Goal: Task Accomplishment & Management: Manage account settings

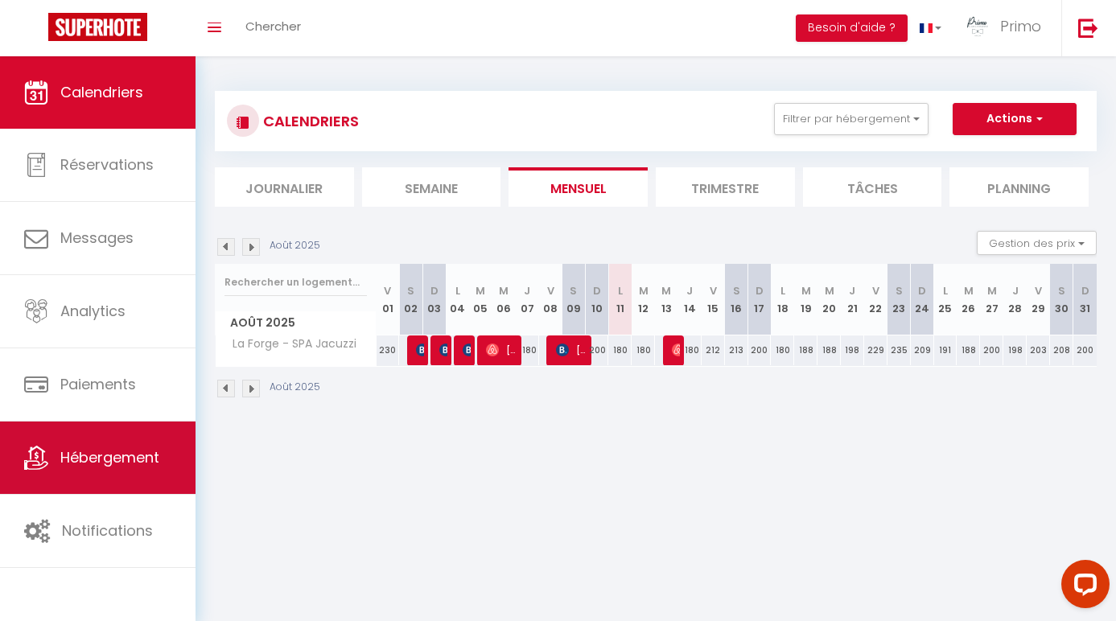
click at [128, 477] on link "Hébergement" at bounding box center [97, 458] width 195 height 72
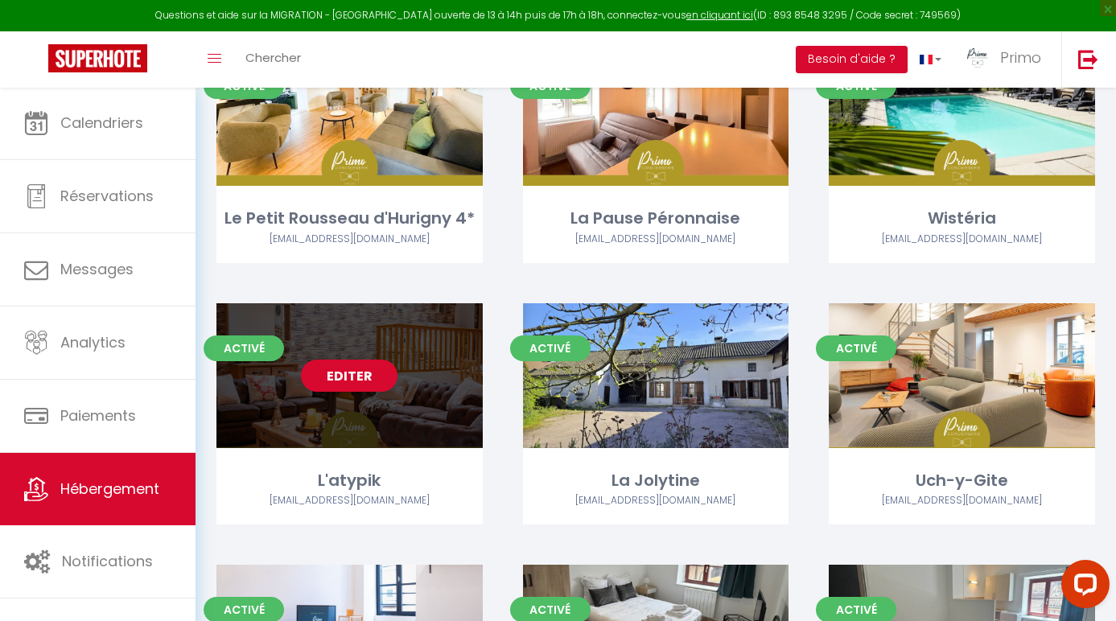
scroll to position [689, 0]
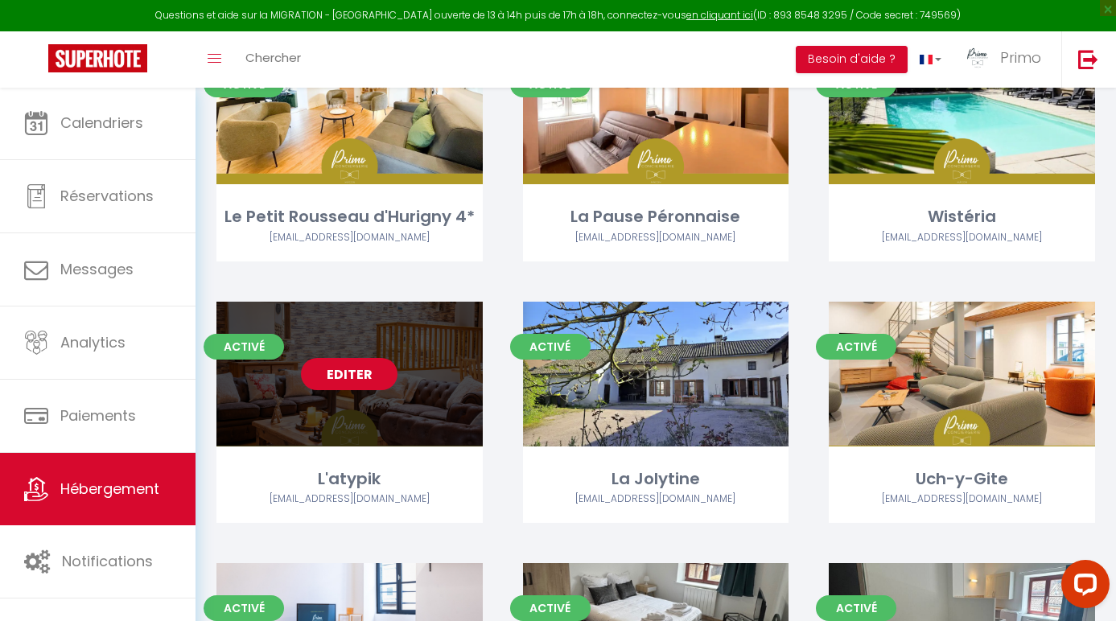
click at [348, 374] on link "Editer" at bounding box center [349, 374] width 97 height 32
select select "3"
select select "2"
select select "1"
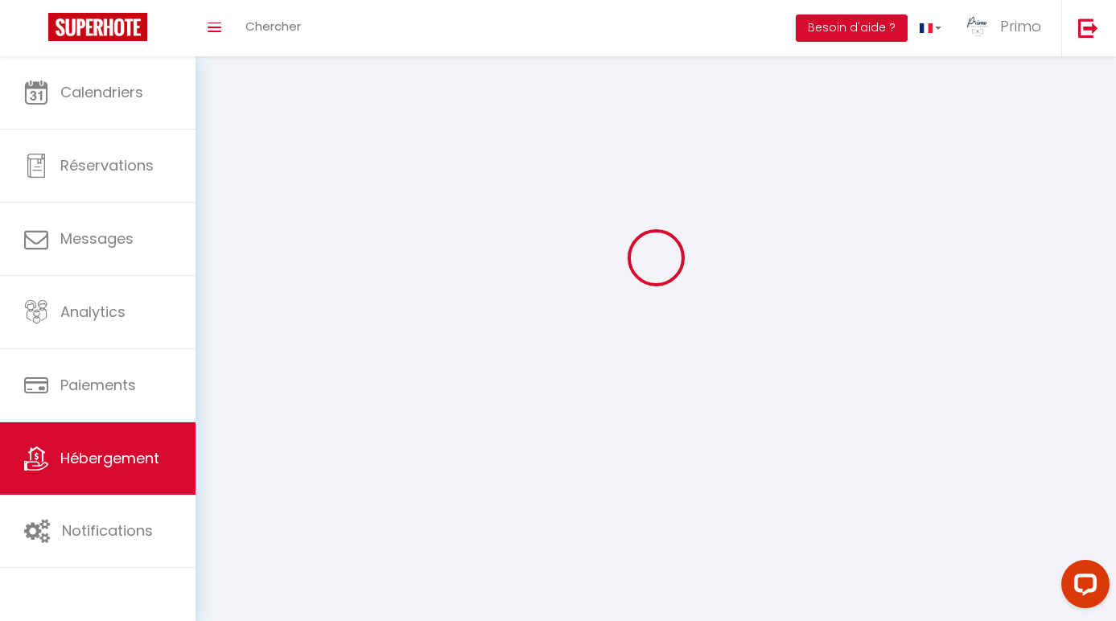
select select
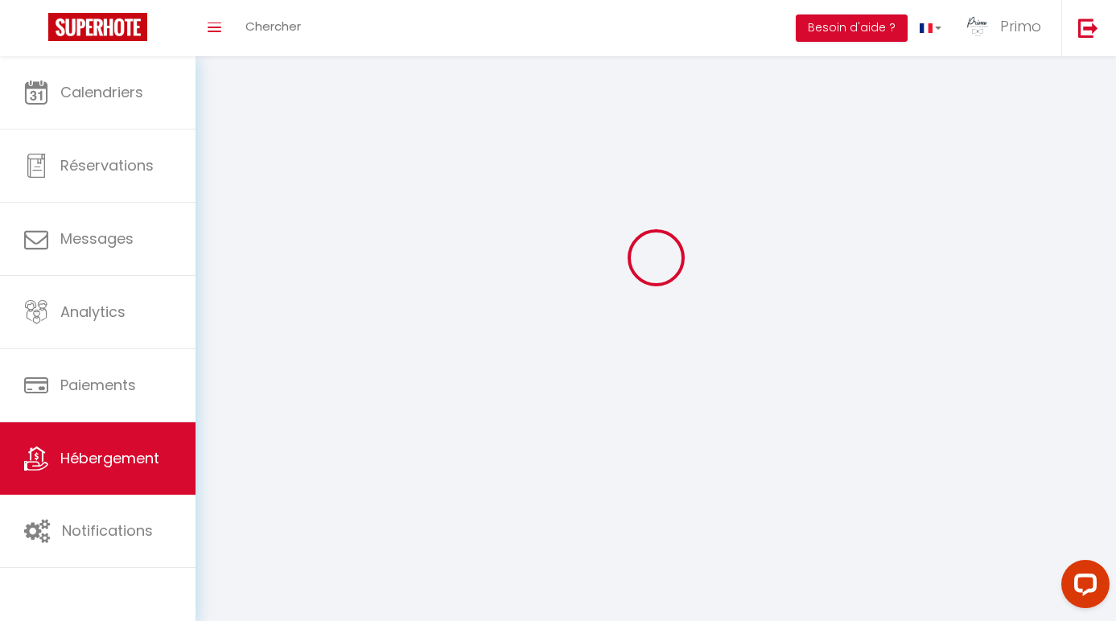
checkbox input "false"
select select
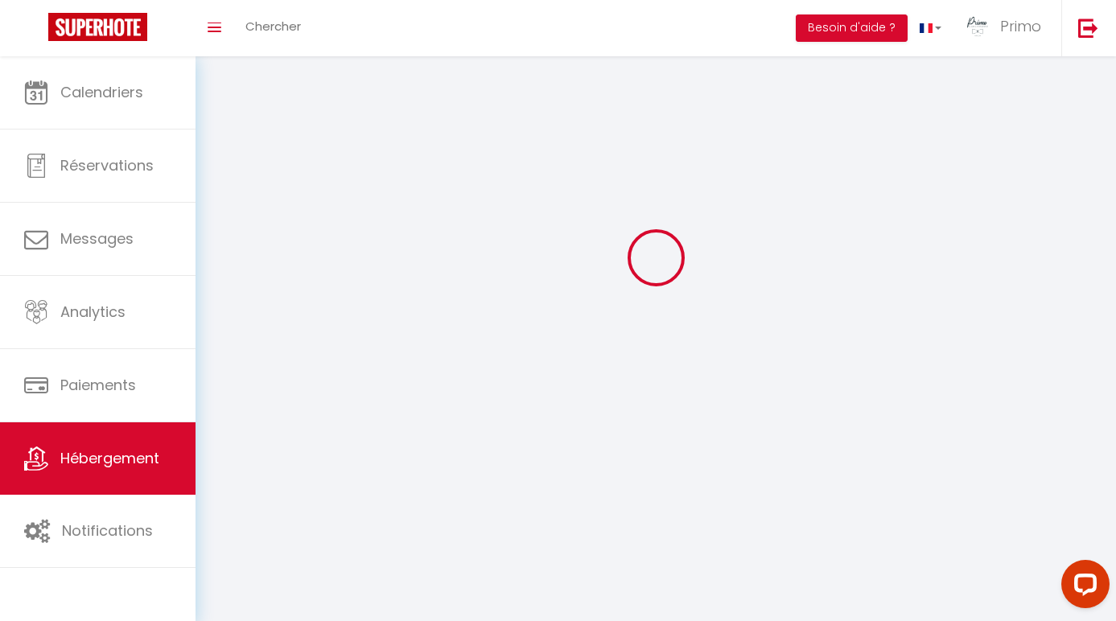
select select
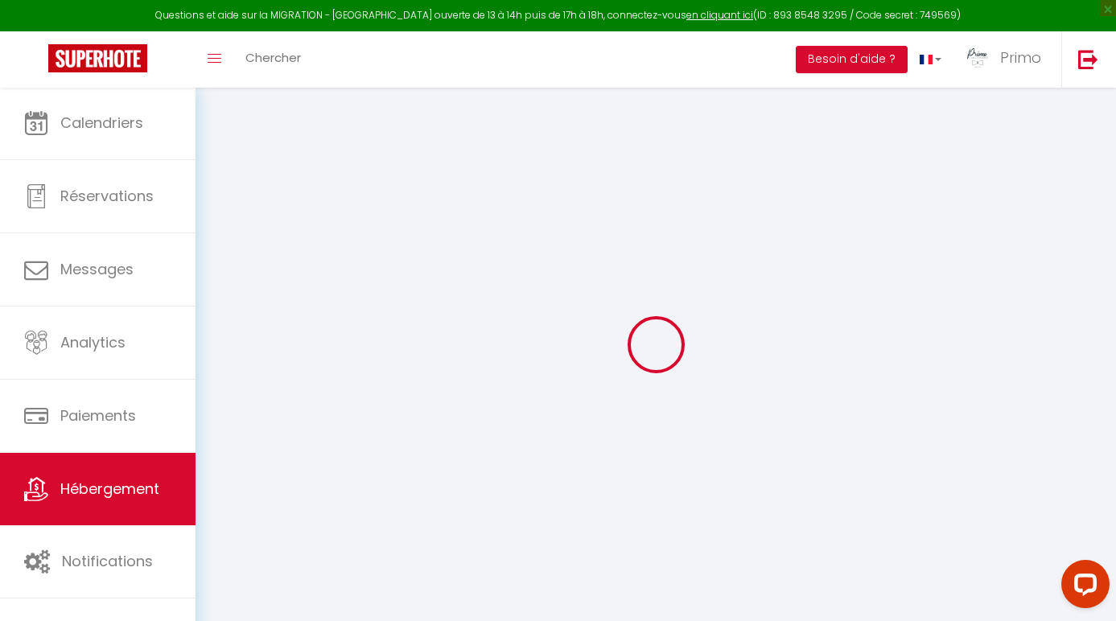
select select
type input "Mme [PERSON_NAME]"
type input "[STREET_ADDRESS]"
type input "71260"
type input "Azé"
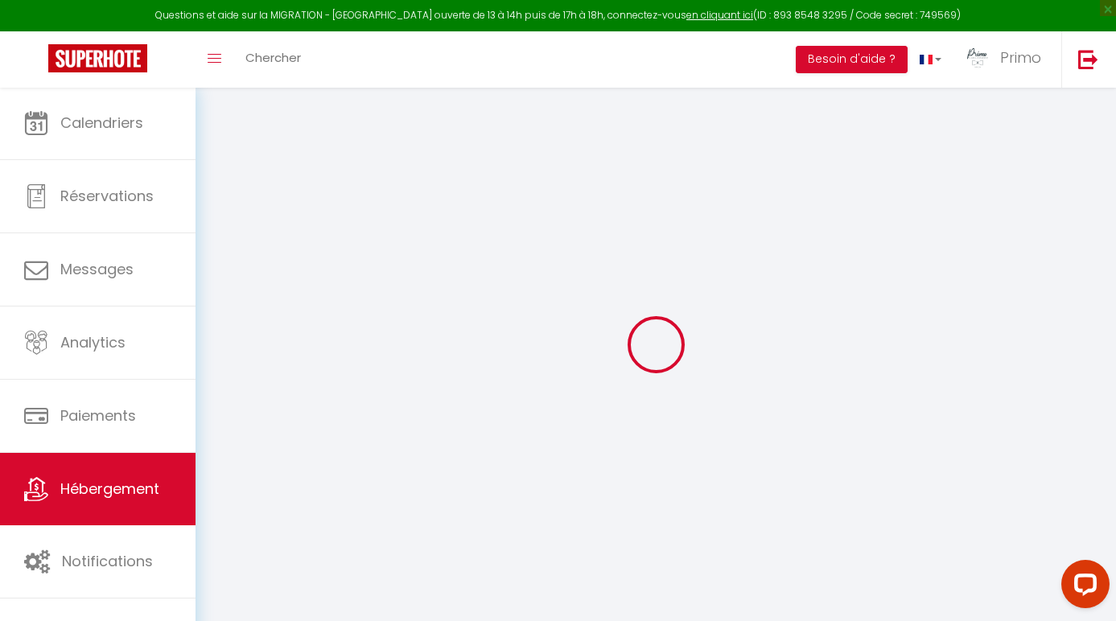
select select "1"
select select
checkbox input "true"
checkbox input "false"
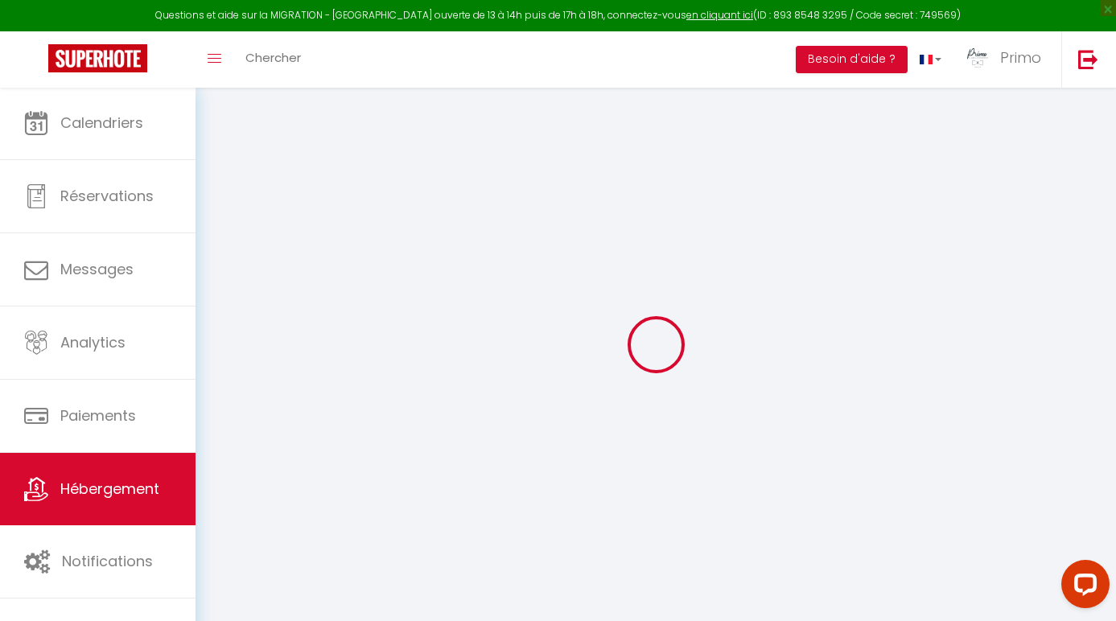
checkbox input "false"
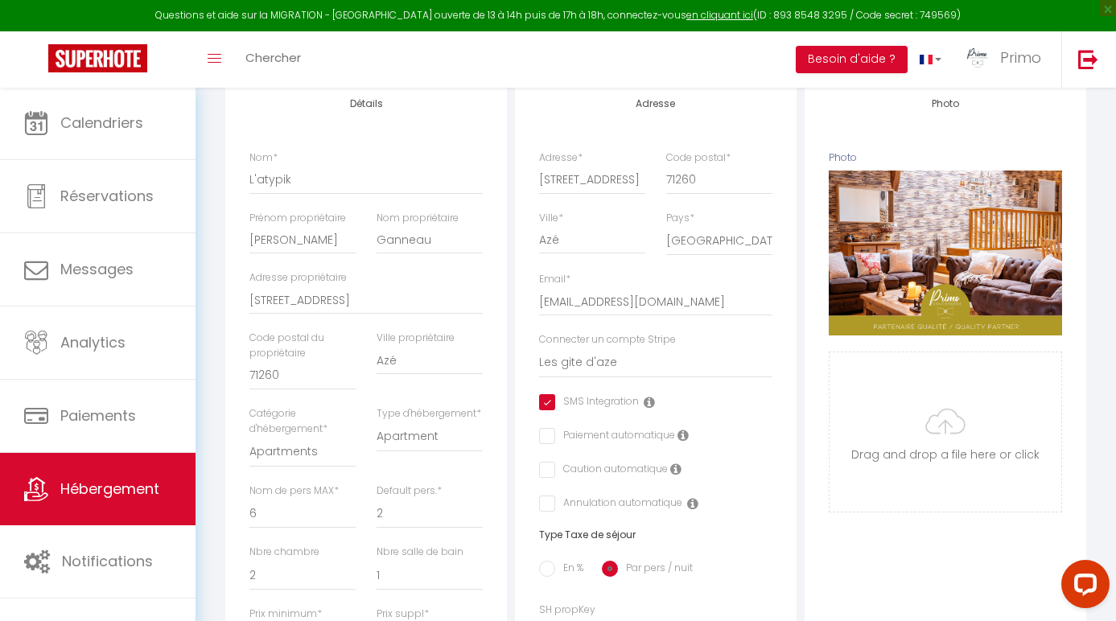
select select
checkbox input "true"
checkbox input "false"
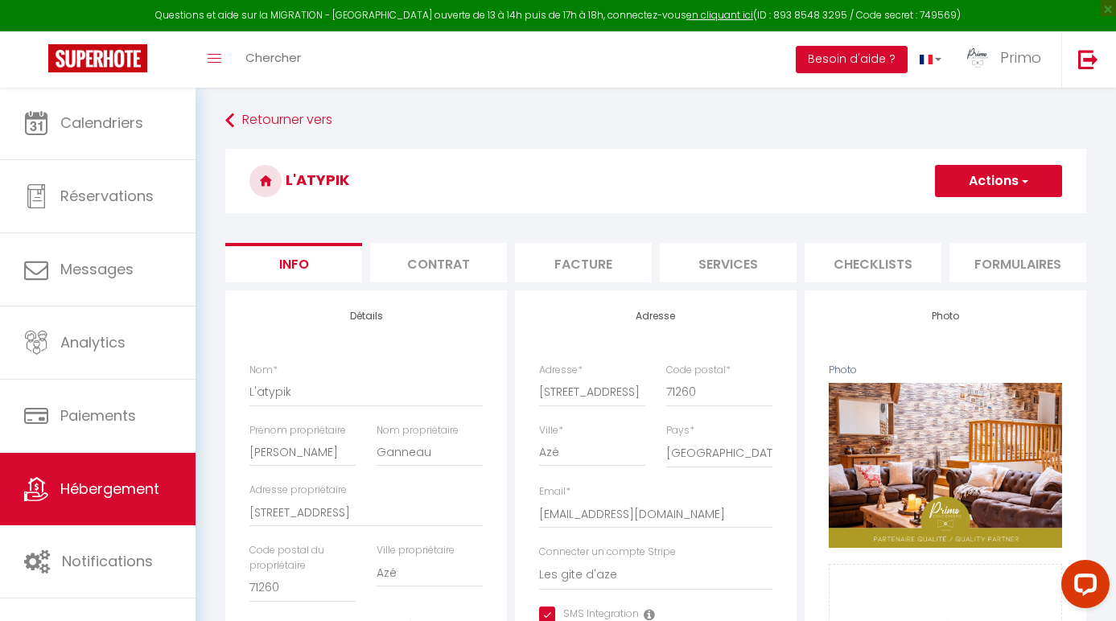
scroll to position [-1, 0]
click at [460, 272] on li "Contrat" at bounding box center [438, 262] width 137 height 39
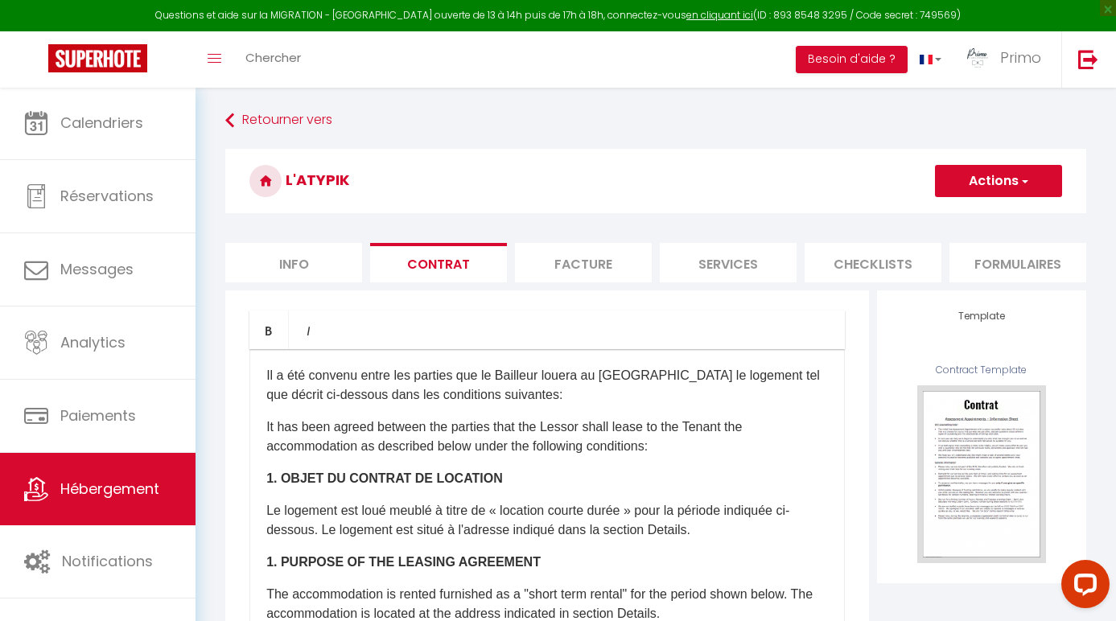
click at [575, 268] on li "Facture" at bounding box center [583, 262] width 137 height 39
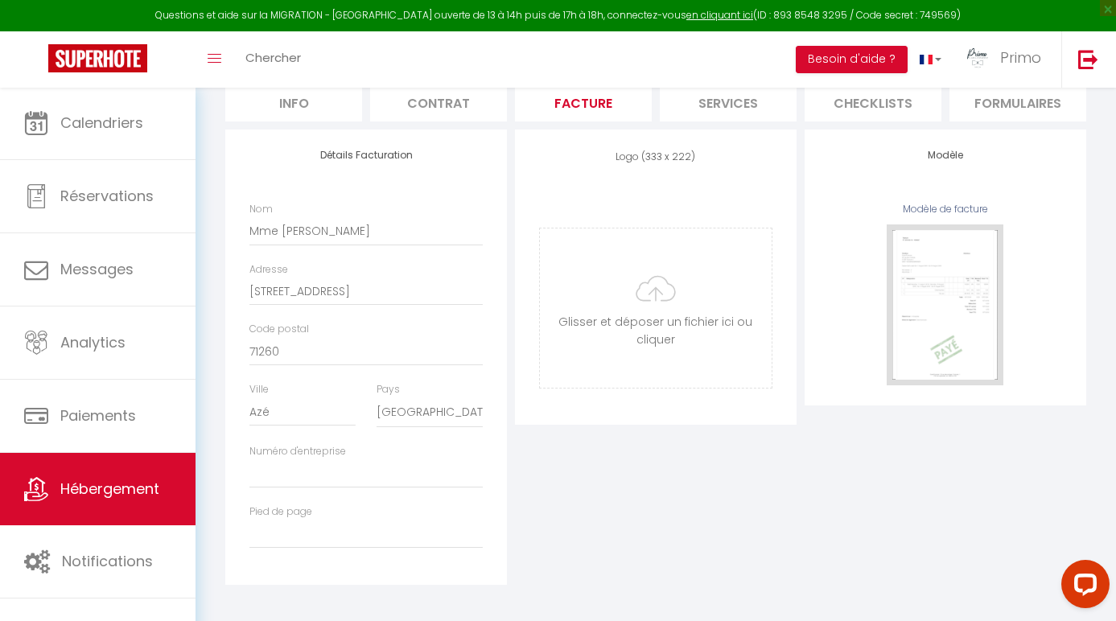
click at [714, 114] on li "Services" at bounding box center [728, 101] width 137 height 39
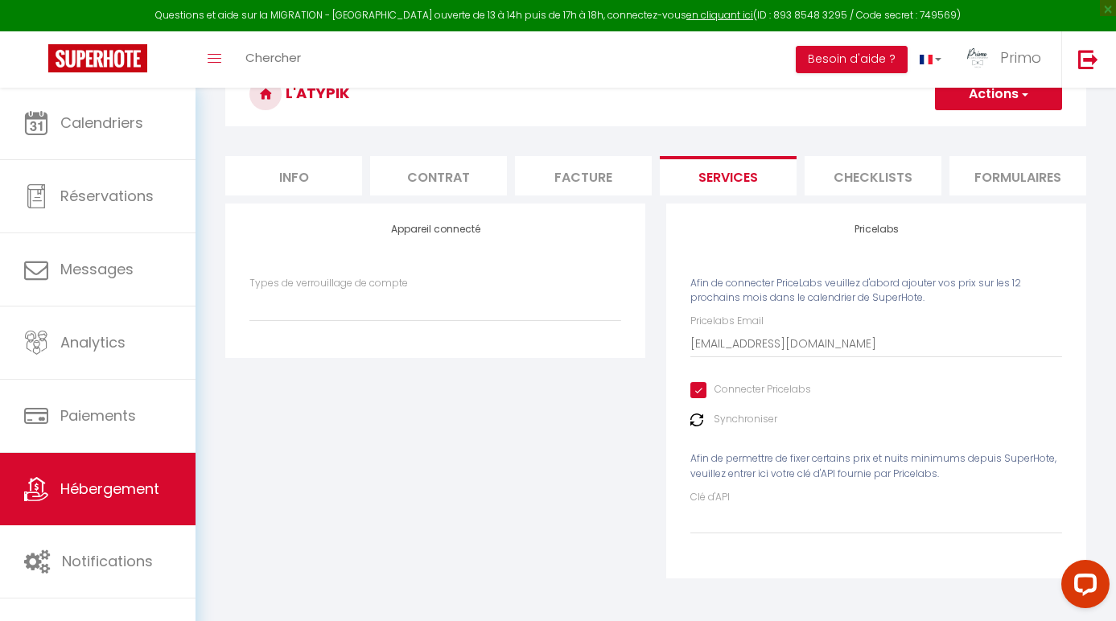
select select
click at [706, 389] on input "Connecter Pricelabs" at bounding box center [750, 390] width 121 height 16
checkbox input "false"
select select
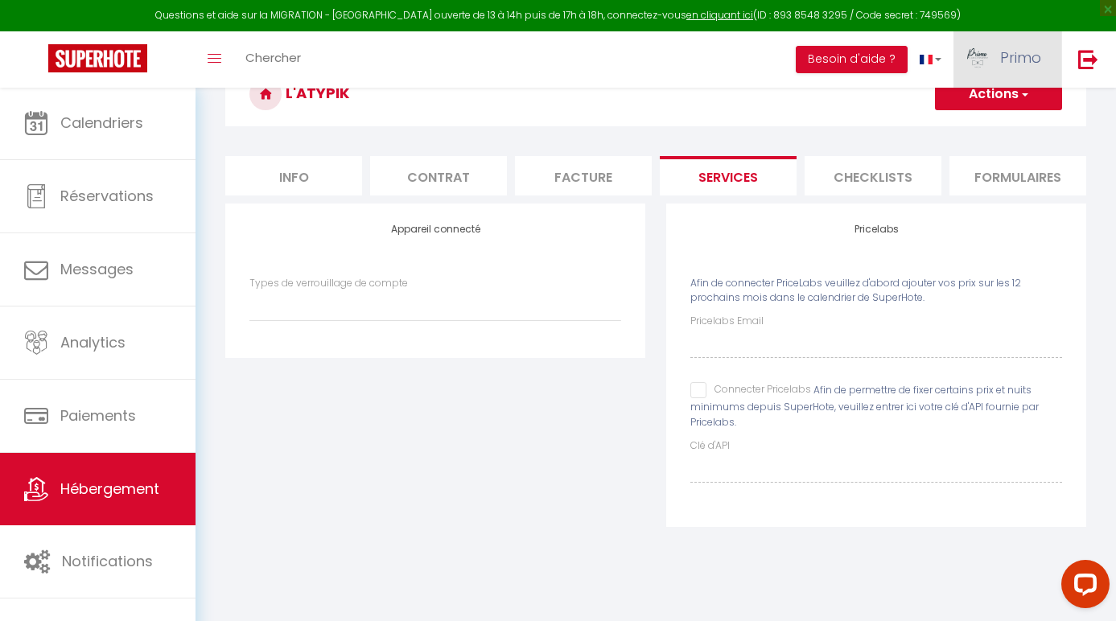
click at [989, 84] on link "Primo" at bounding box center [1007, 59] width 108 height 56
click at [887, 133] on div "L'atypik Actions Enregistrer" at bounding box center [655, 98] width 861 height 73
click at [972, 109] on button "Actions" at bounding box center [998, 94] width 127 height 32
click at [968, 130] on link "Enregistrer" at bounding box center [997, 129] width 127 height 21
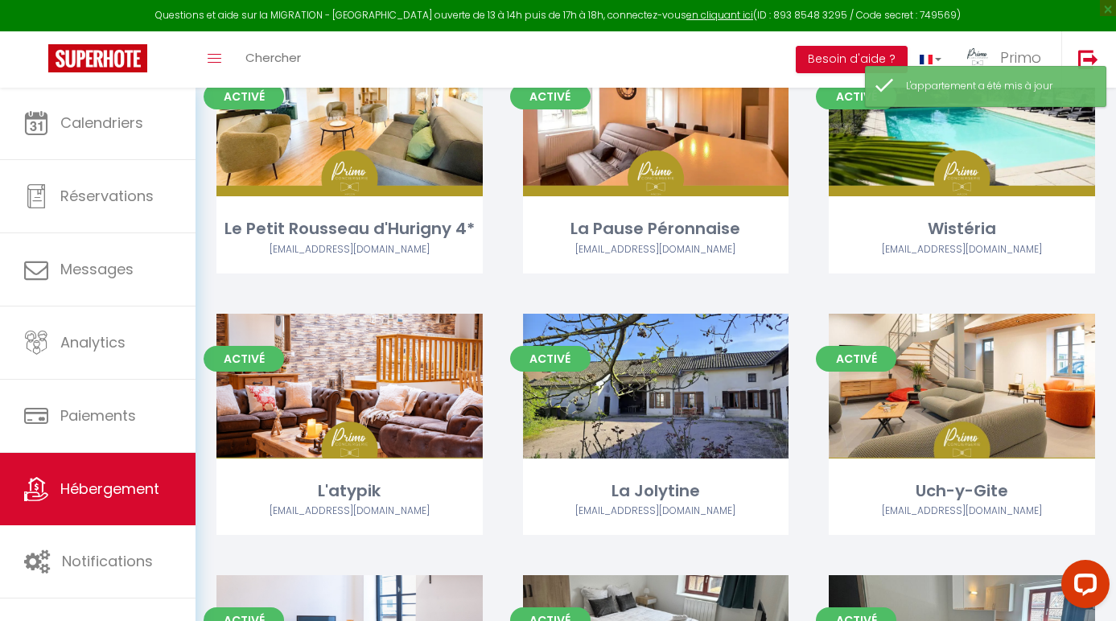
scroll to position [714, 0]
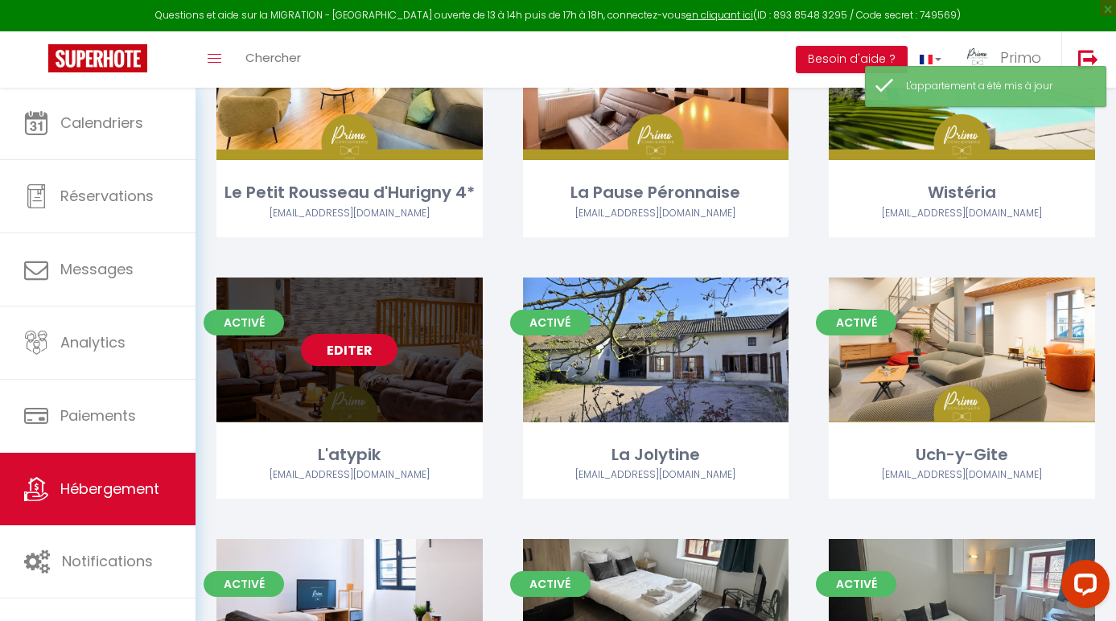
click at [361, 354] on link "Editer" at bounding box center [349, 350] width 97 height 32
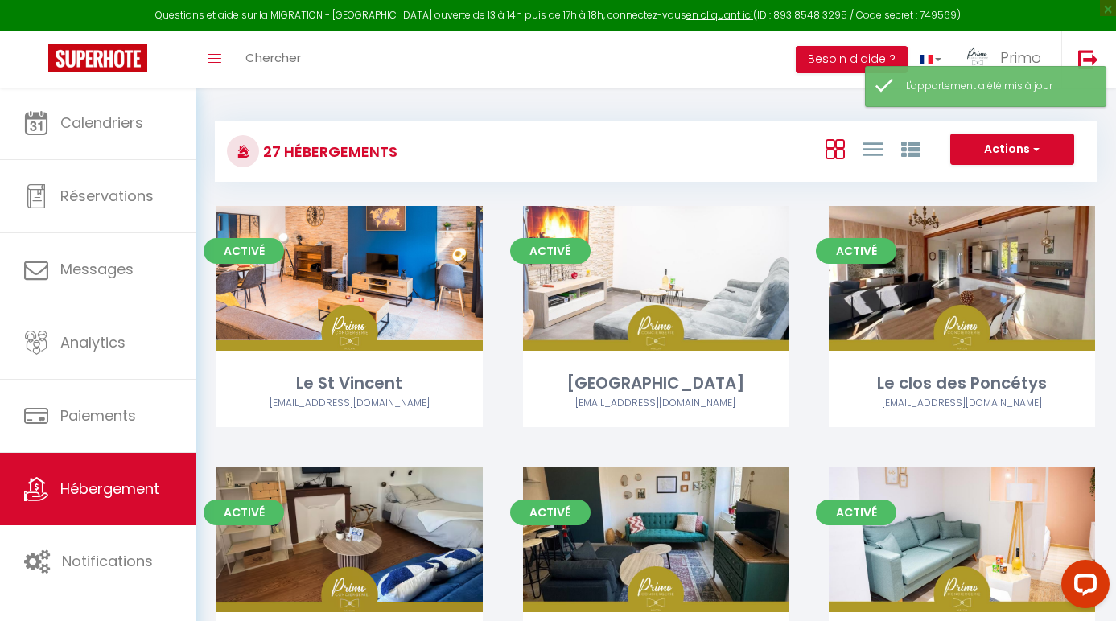
select select "3"
select select "2"
select select "1"
select select
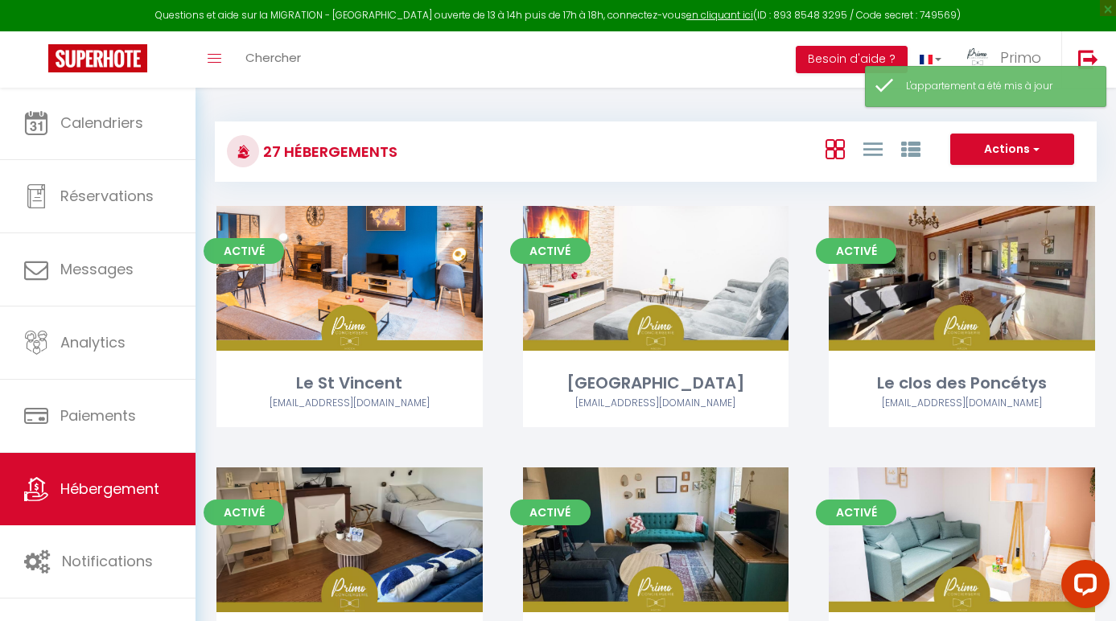
select select "28"
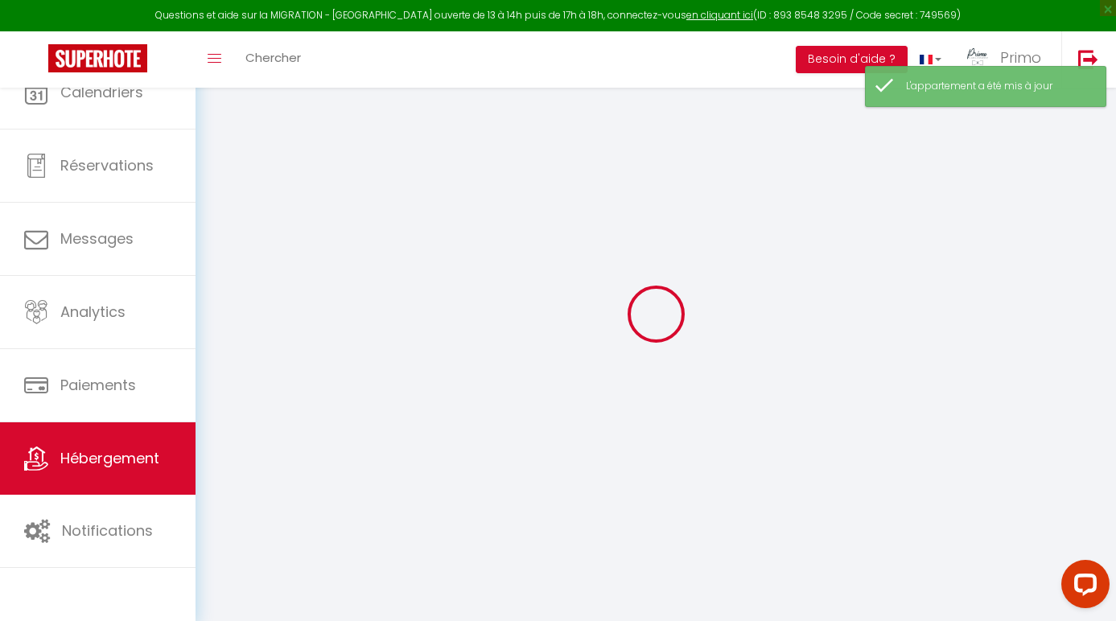
select select
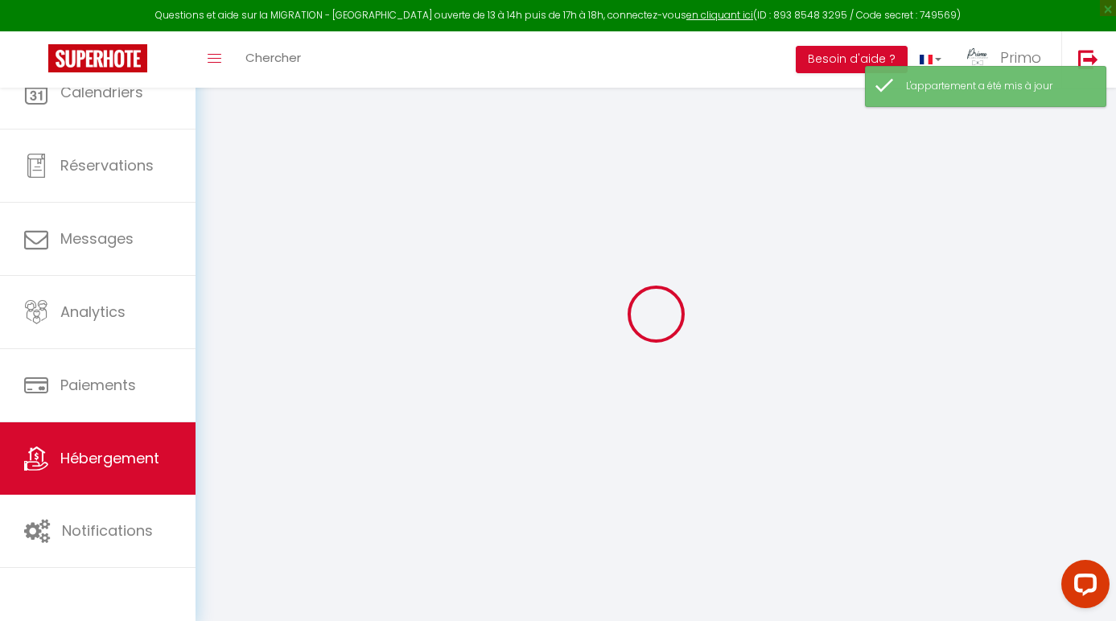
select select
checkbox input "false"
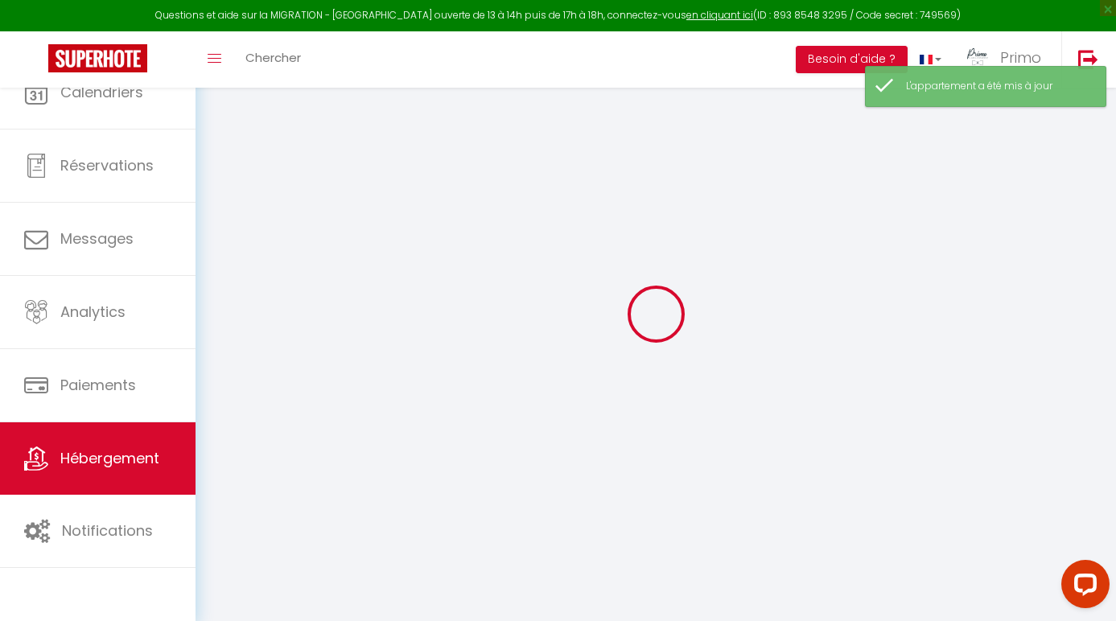
select select
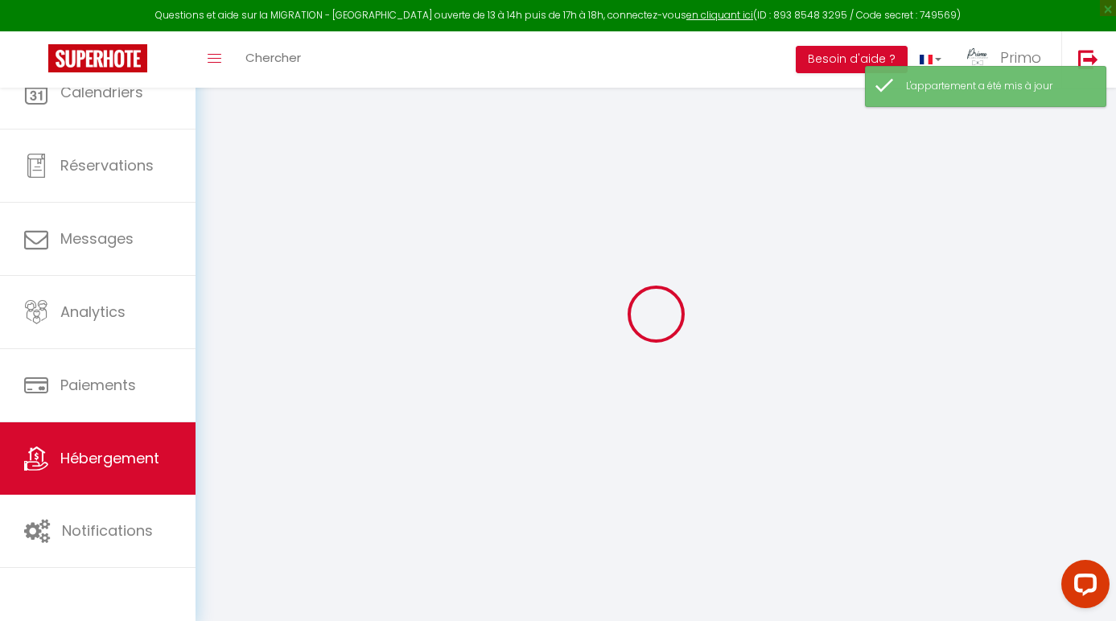
select select
checkbox input "false"
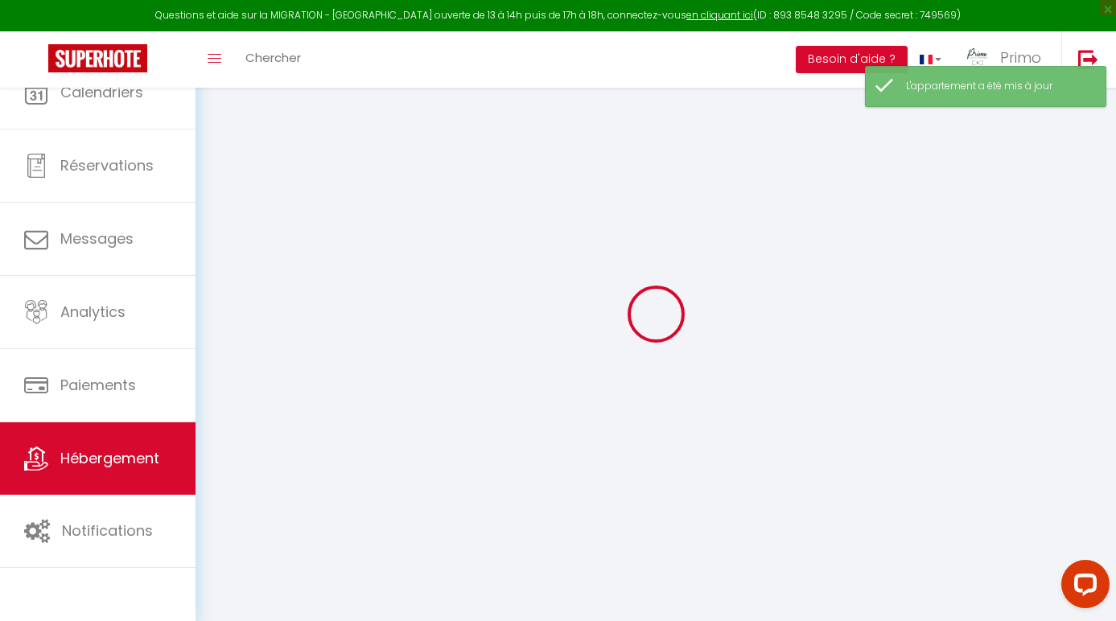
checkbox input "false"
select select
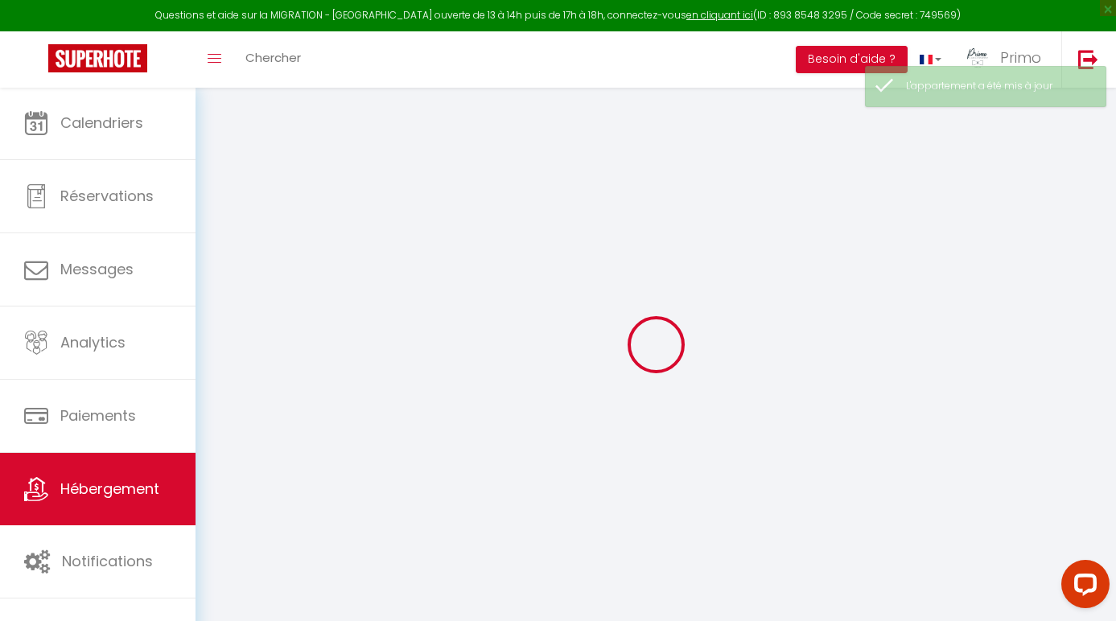
select select
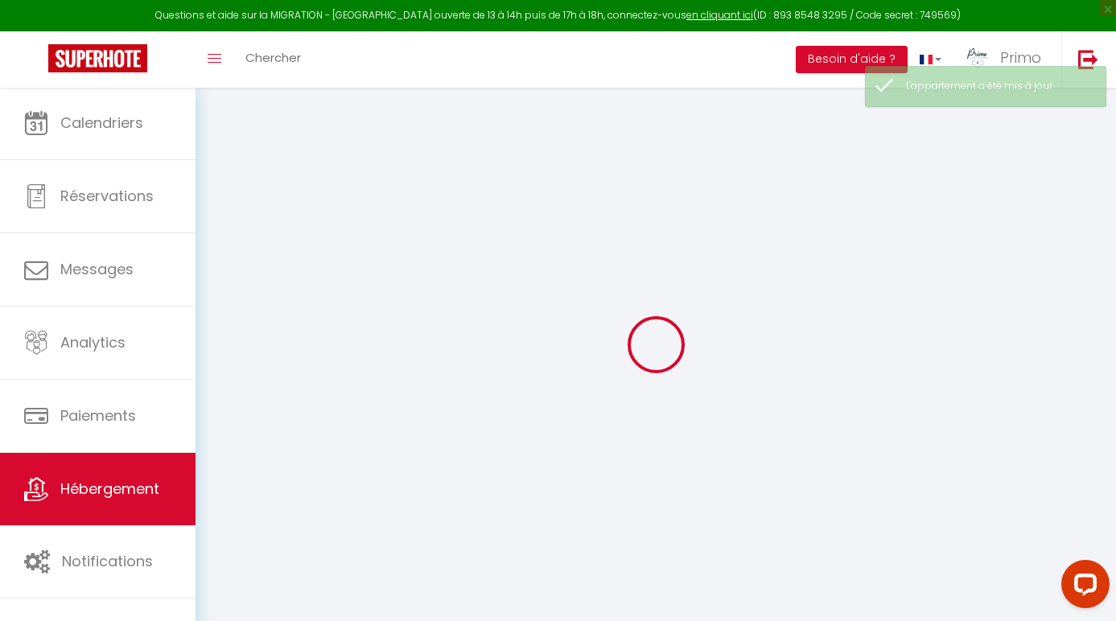
select select
checkbox input "false"
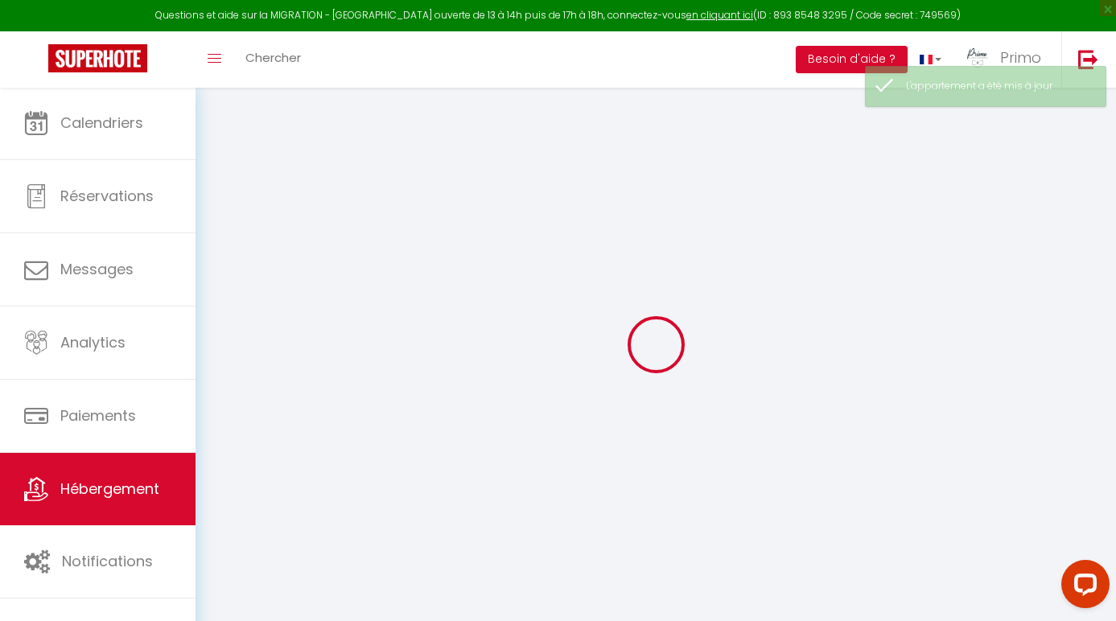
select select
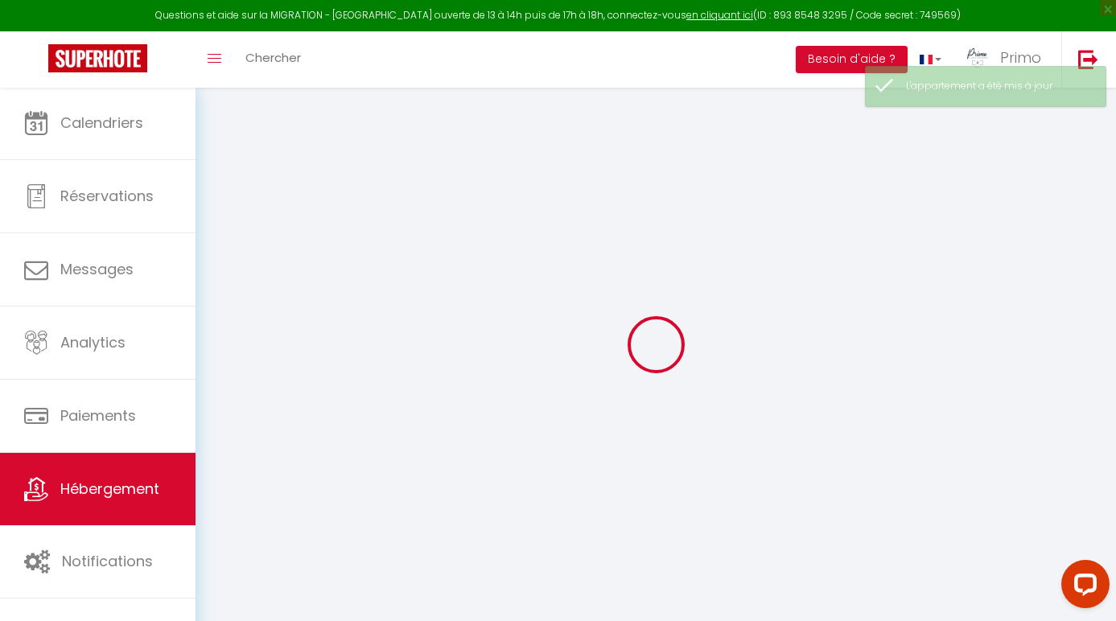
select select
checkbox input "false"
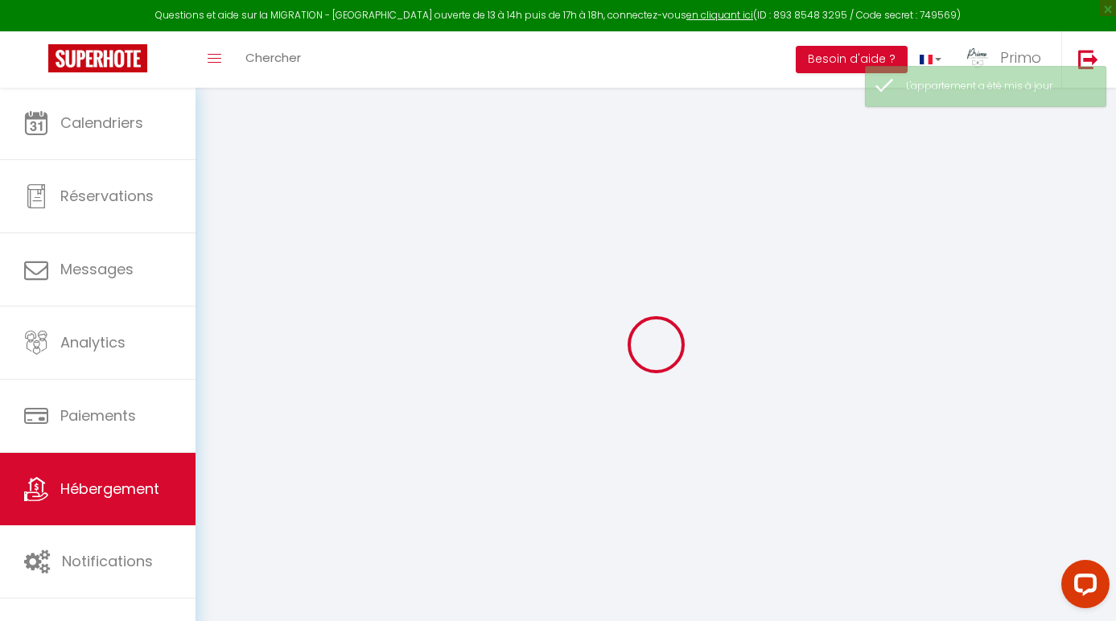
checkbox input "false"
select select
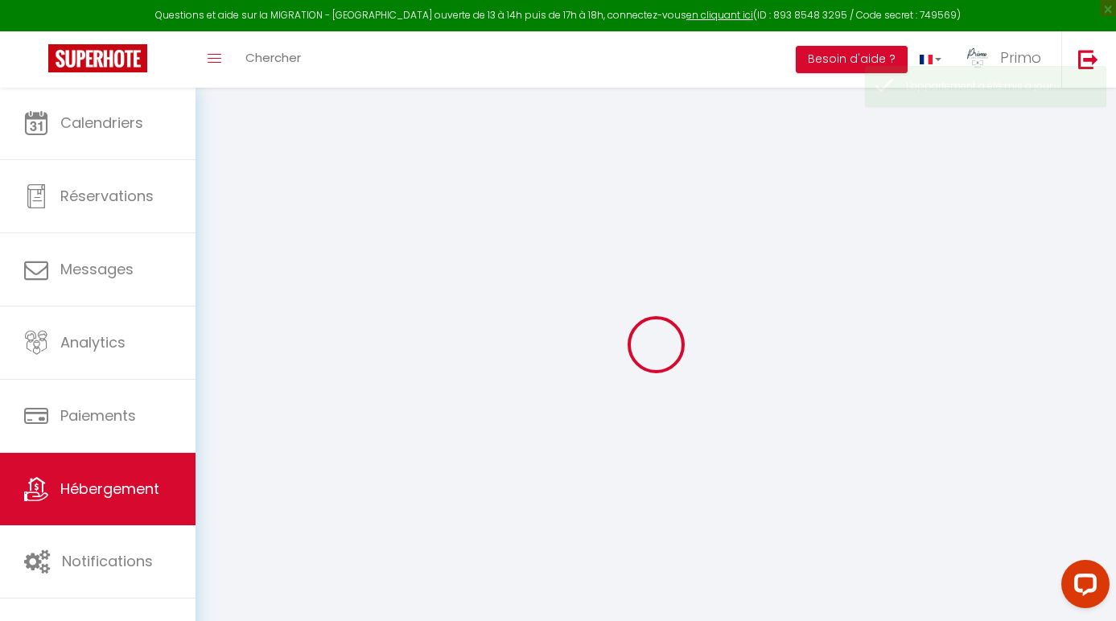
select select
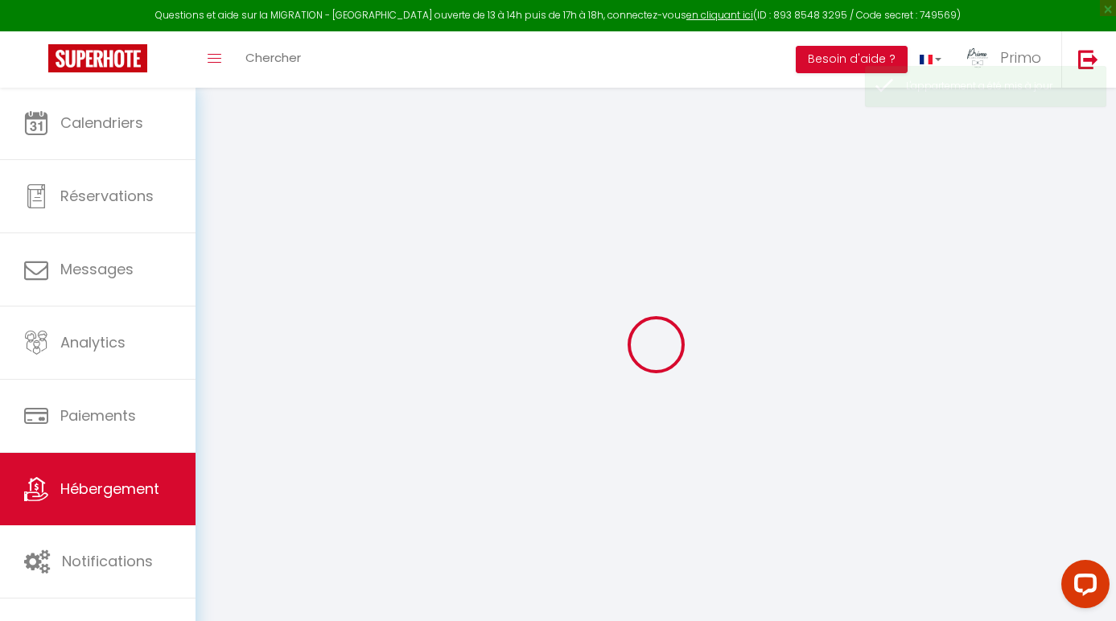
select select
checkbox input "false"
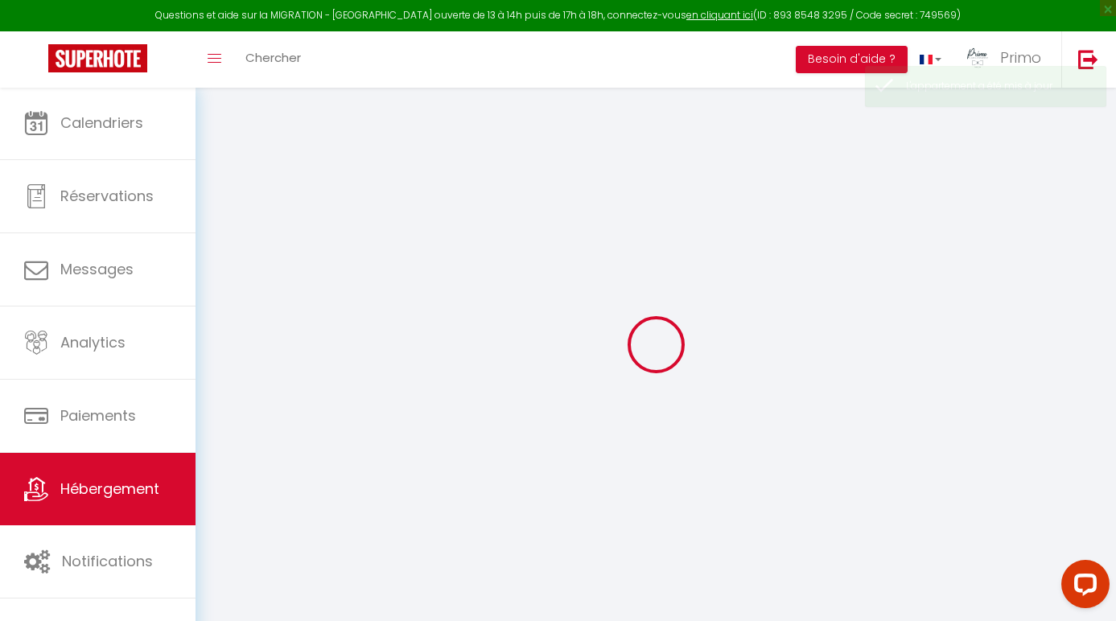
select select
type input "L'atypik"
type input "[PERSON_NAME]"
type input "Ganneau"
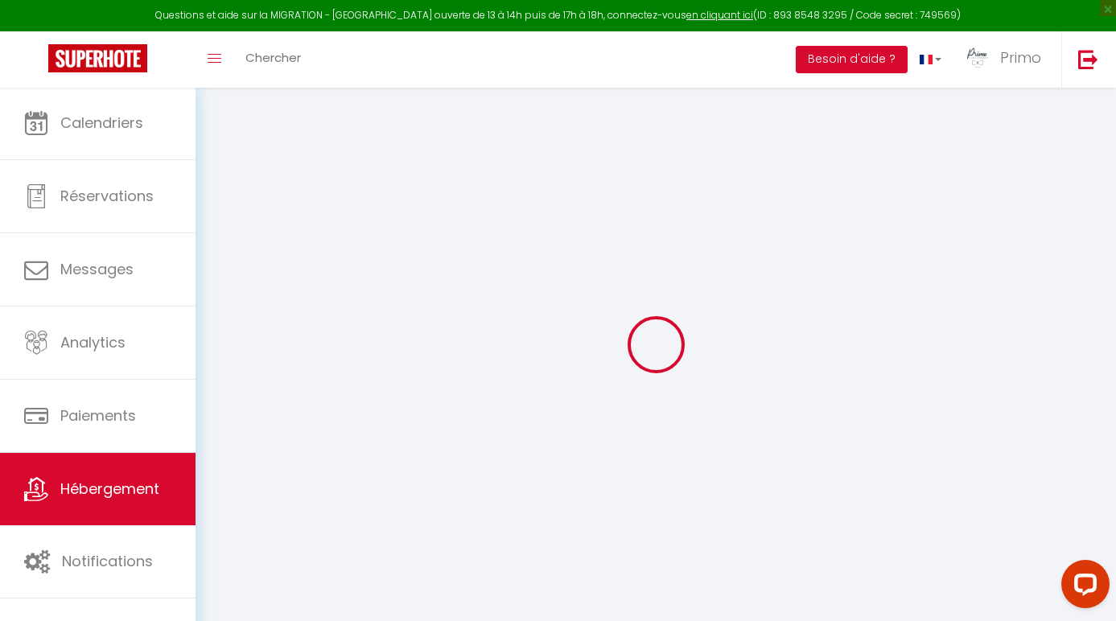
type input "[STREET_ADDRESS]"
type input "71260"
type input "Azé"
select select "6"
select select "2"
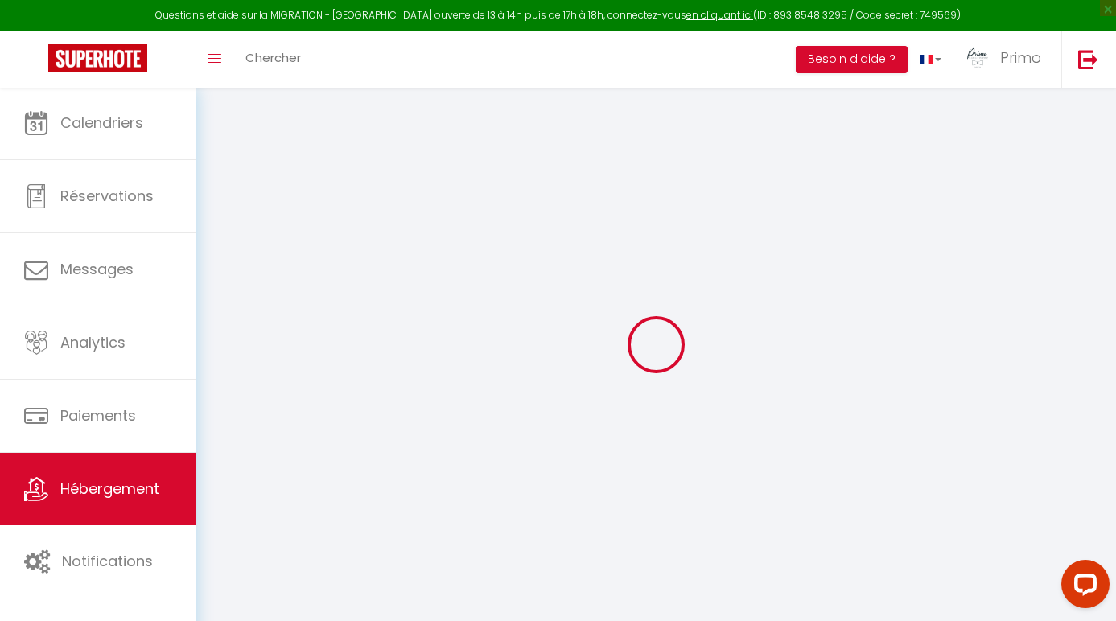
type input "80"
type input "15"
type input "90"
type input "600"
select select
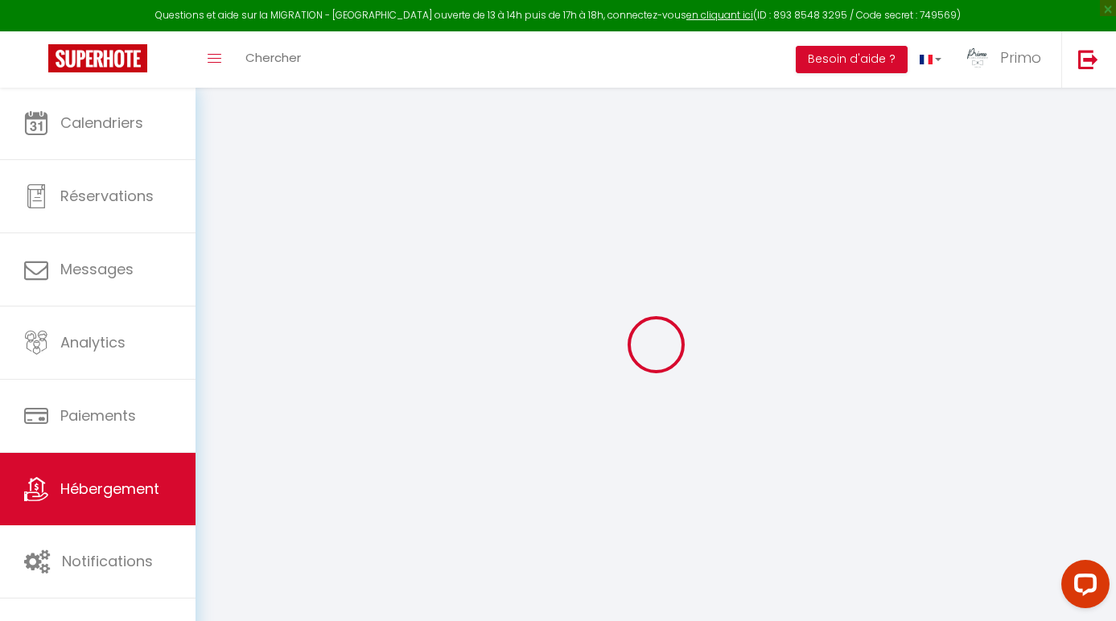
select select
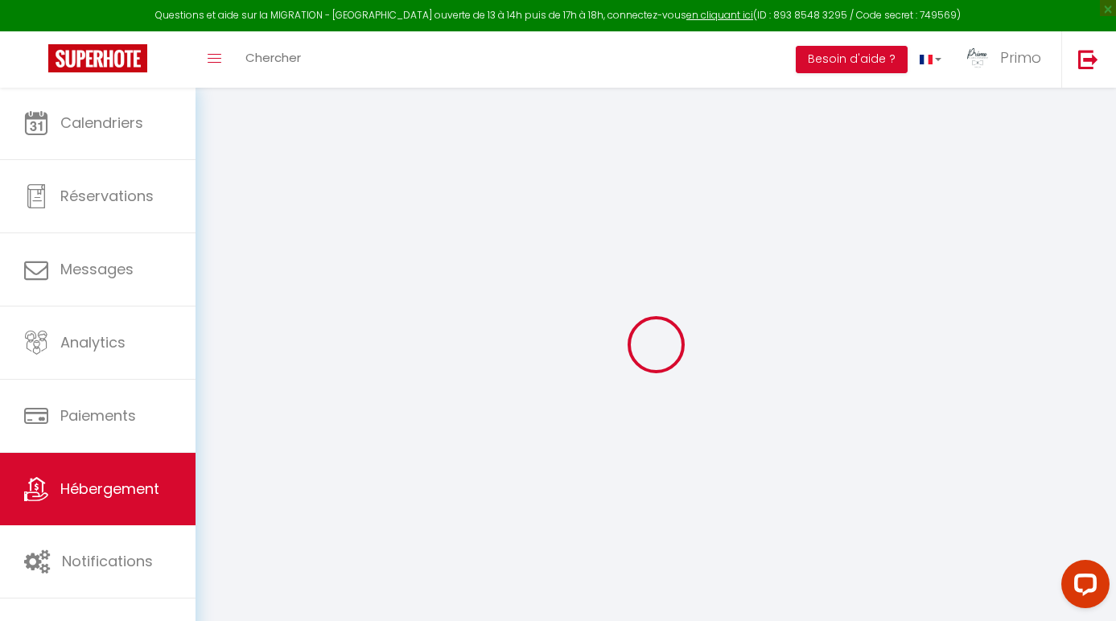
type input "[STREET_ADDRESS]"
type input "71260"
type input "Azé"
type input "[EMAIL_ADDRESS][DOMAIN_NAME]"
select select "6142"
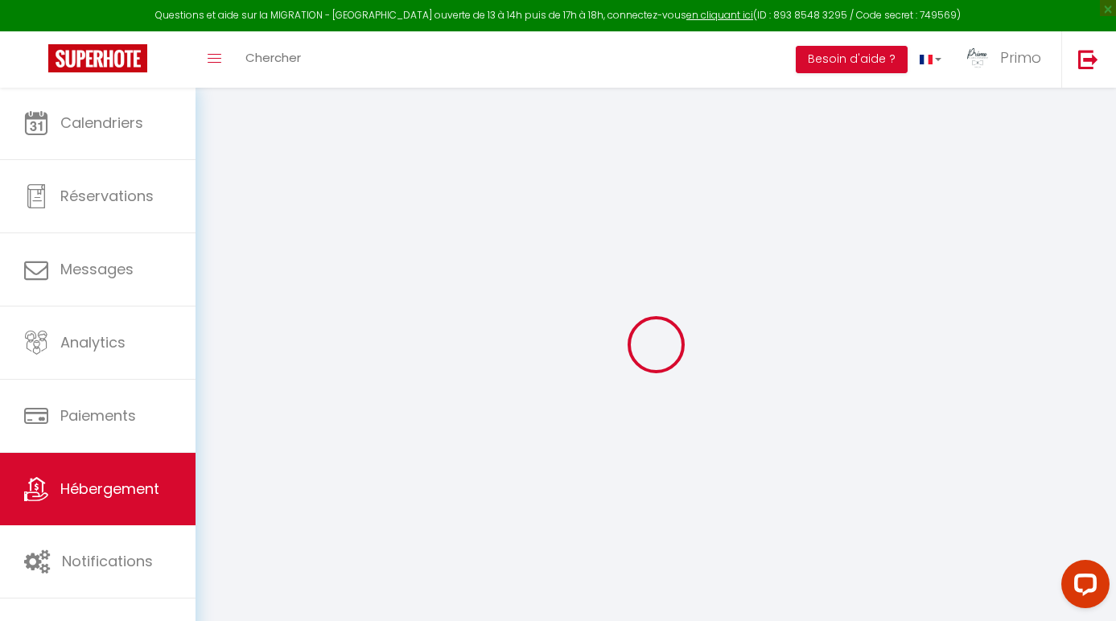
checkbox input "true"
checkbox input "false"
type input "0"
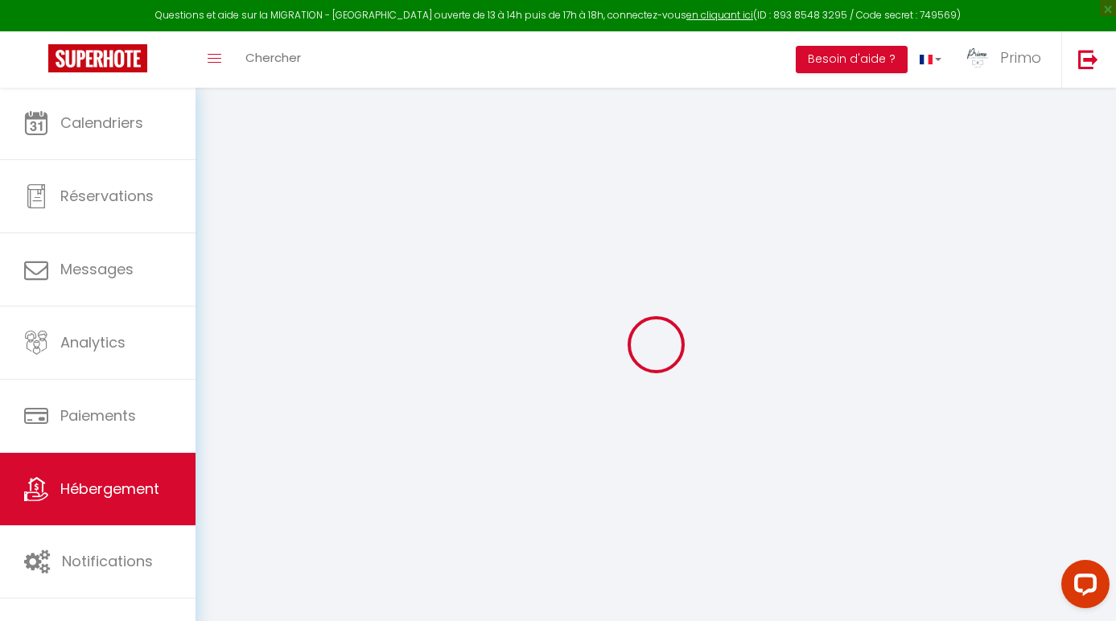
type input "0"
select select
checkbox input "true"
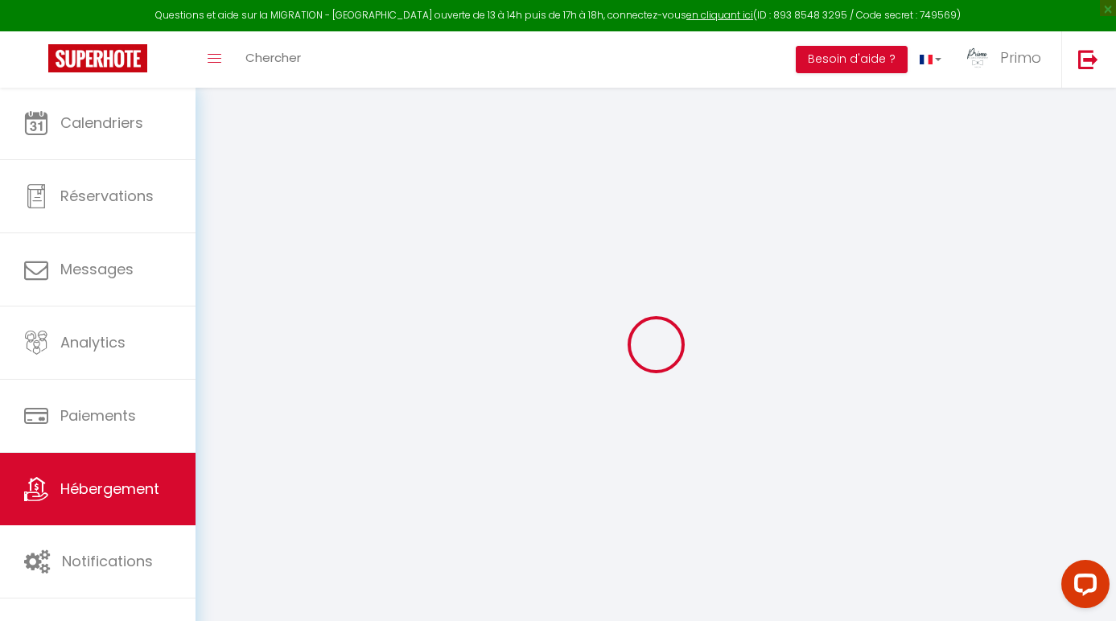
checkbox input "false"
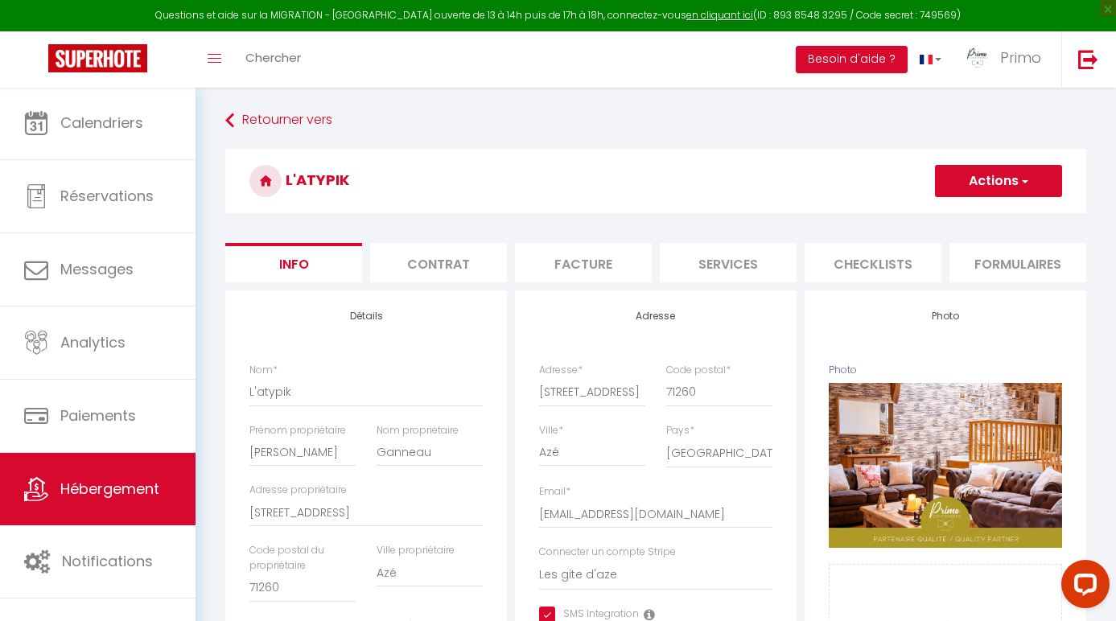
click at [993, 183] on button "Actions" at bounding box center [998, 181] width 127 height 32
click at [970, 264] on link "Supprimer" at bounding box center [975, 258] width 172 height 21
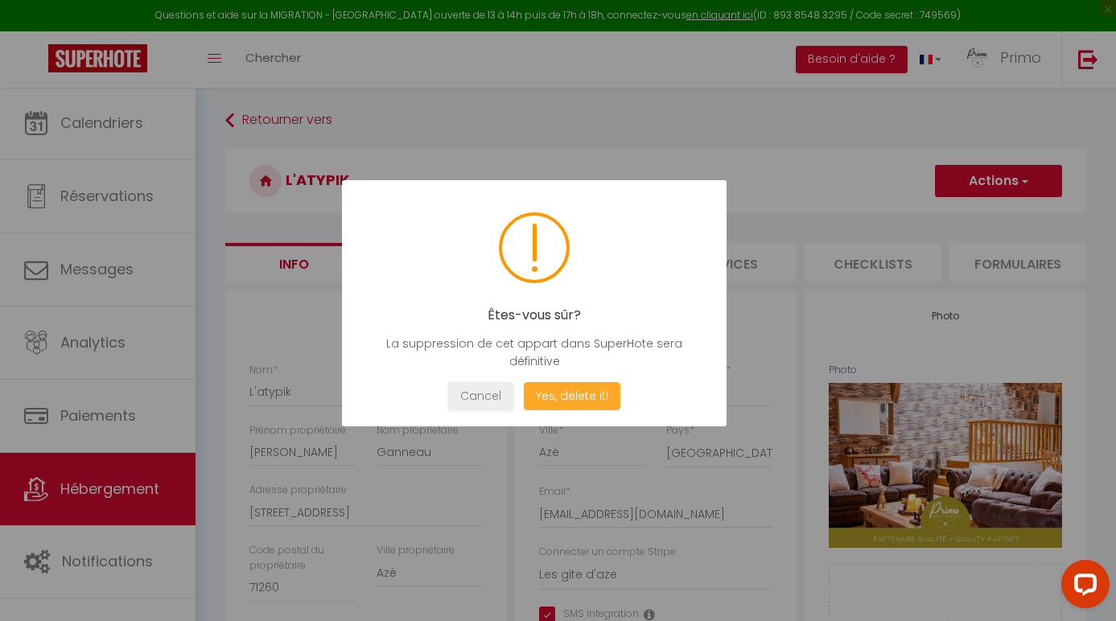
click at [573, 402] on button "Yes, delete it!" at bounding box center [572, 396] width 97 height 28
select select
checkbox input "true"
checkbox input "false"
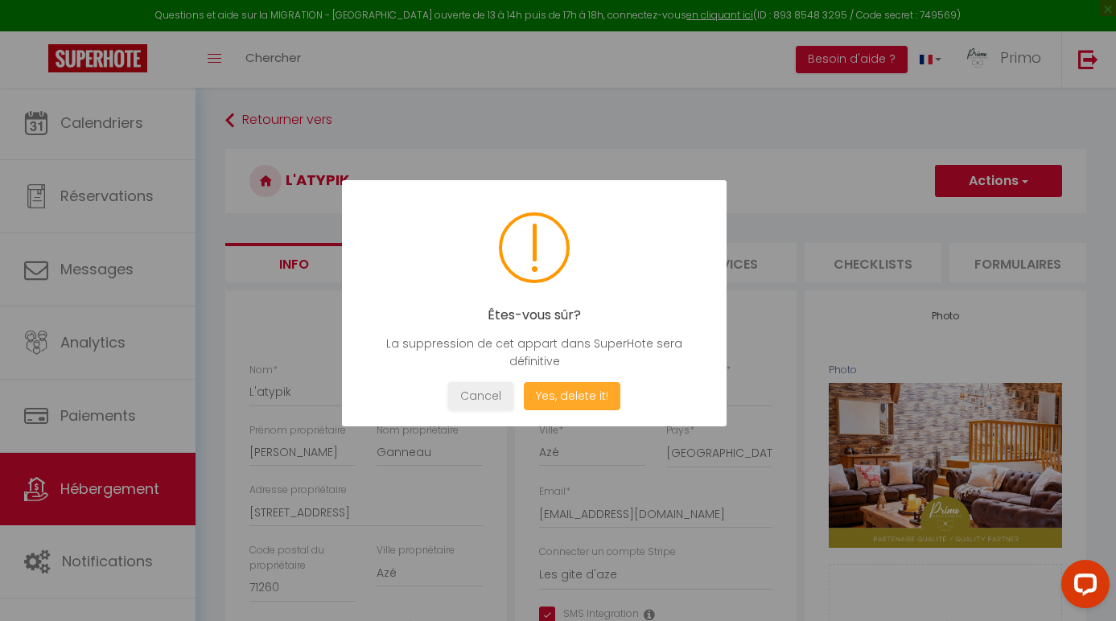
checkbox input "false"
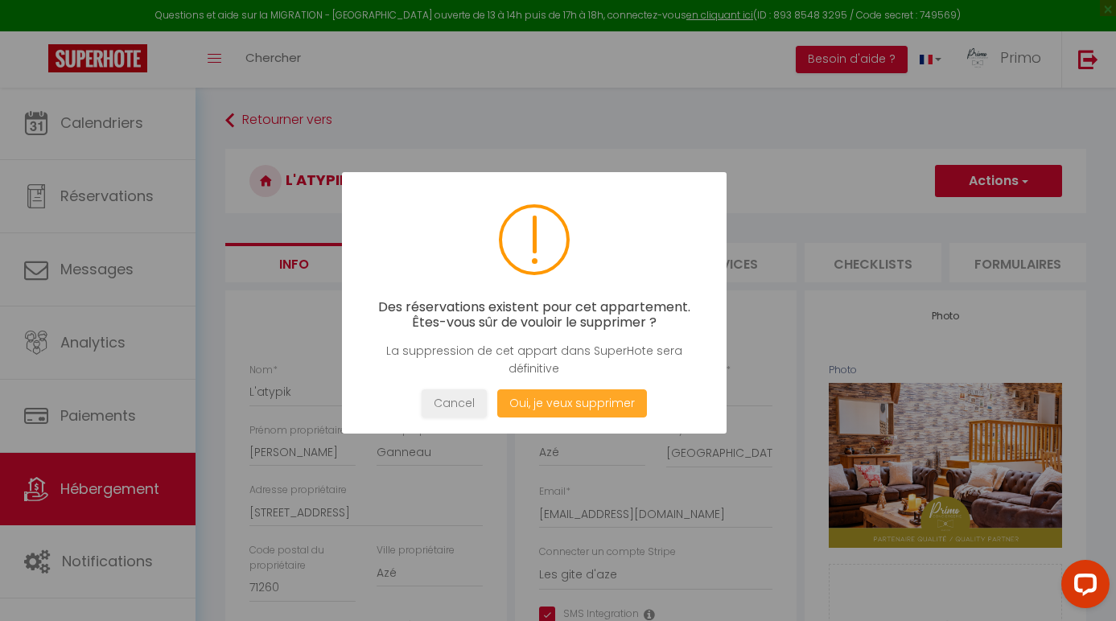
click at [573, 402] on button "Oui, je veux supprimer" at bounding box center [572, 403] width 150 height 28
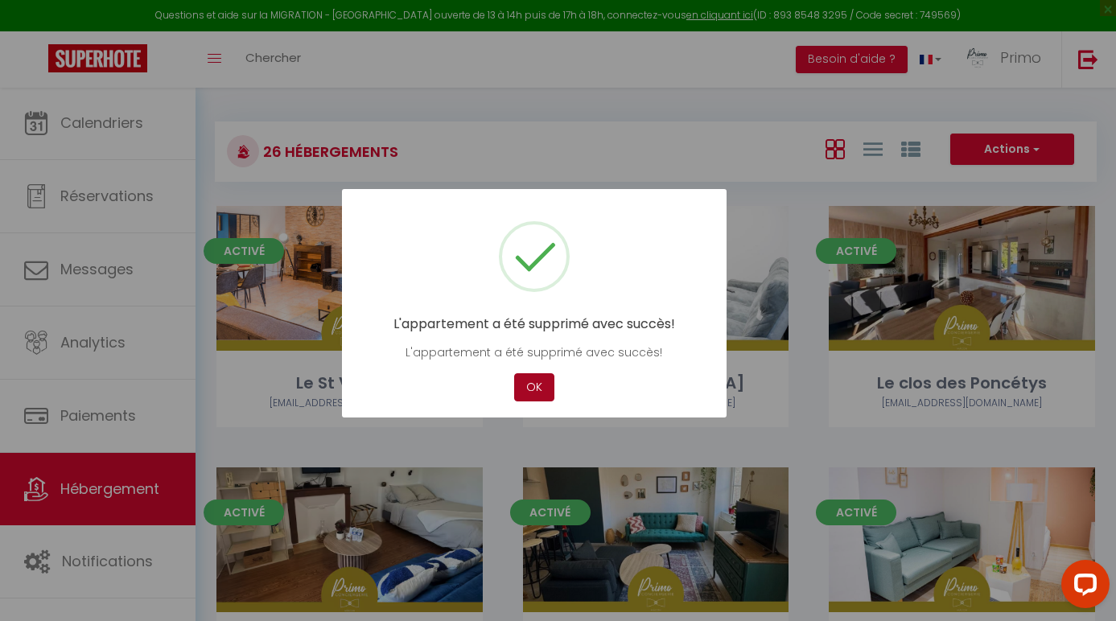
click at [533, 393] on button "OK" at bounding box center [534, 387] width 40 height 28
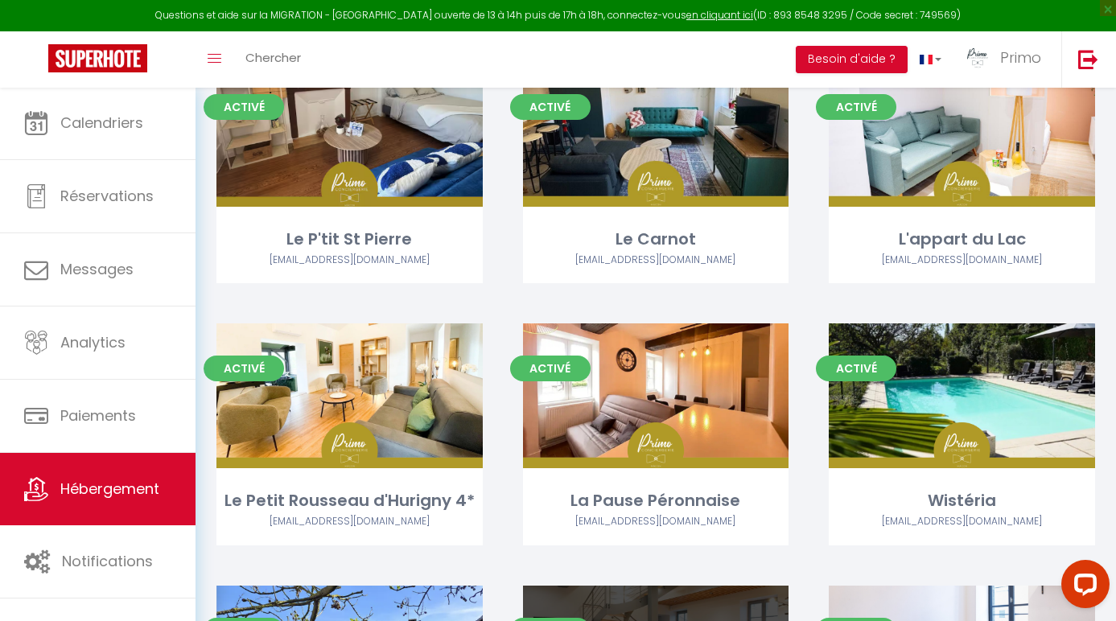
scroll to position [404, 0]
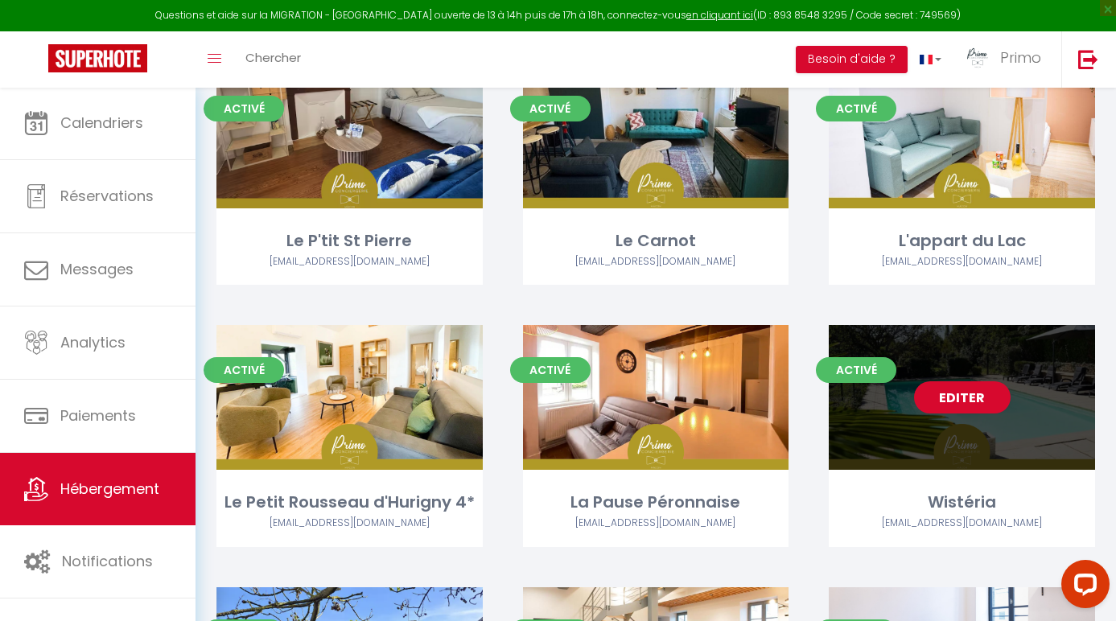
click at [934, 401] on link "Editer" at bounding box center [962, 397] width 97 height 32
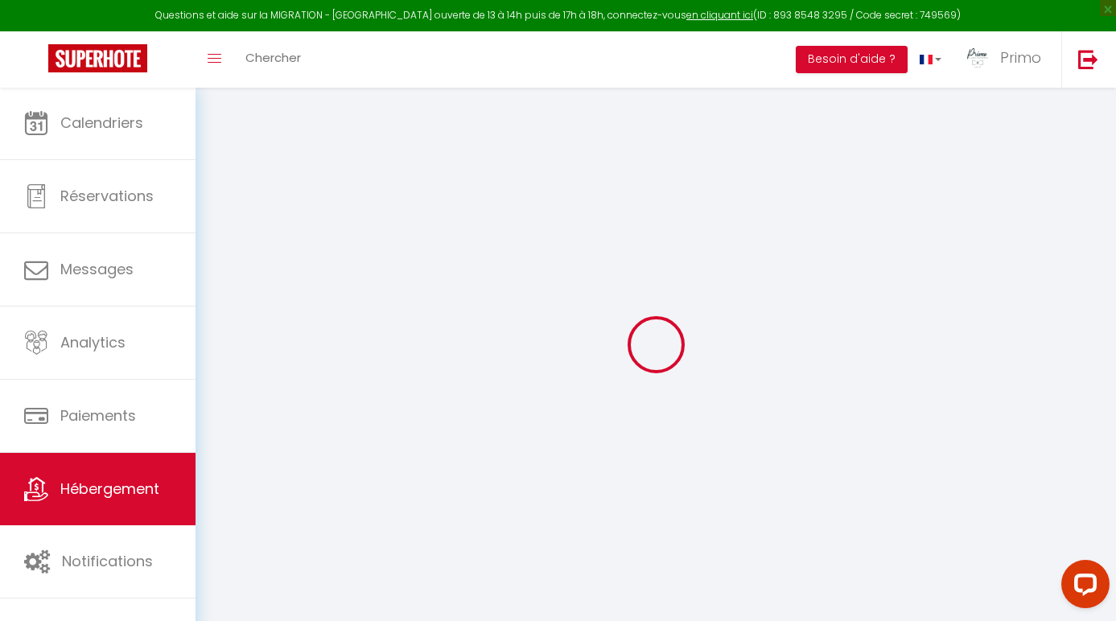
checkbox input "true"
checkbox input "false"
select select
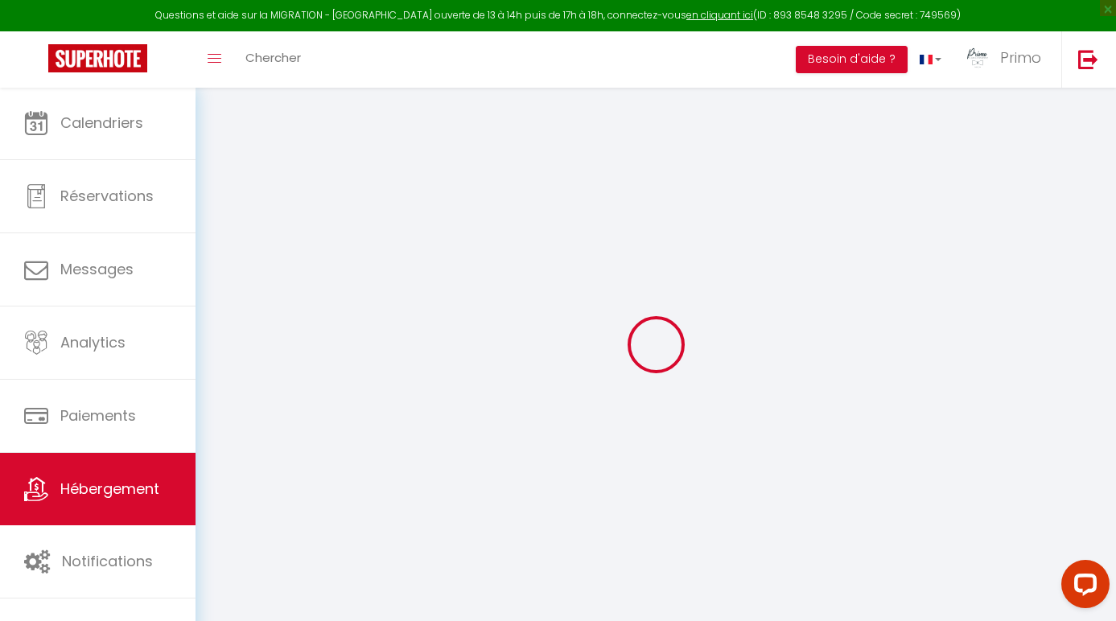
checkbox input "true"
checkbox input "false"
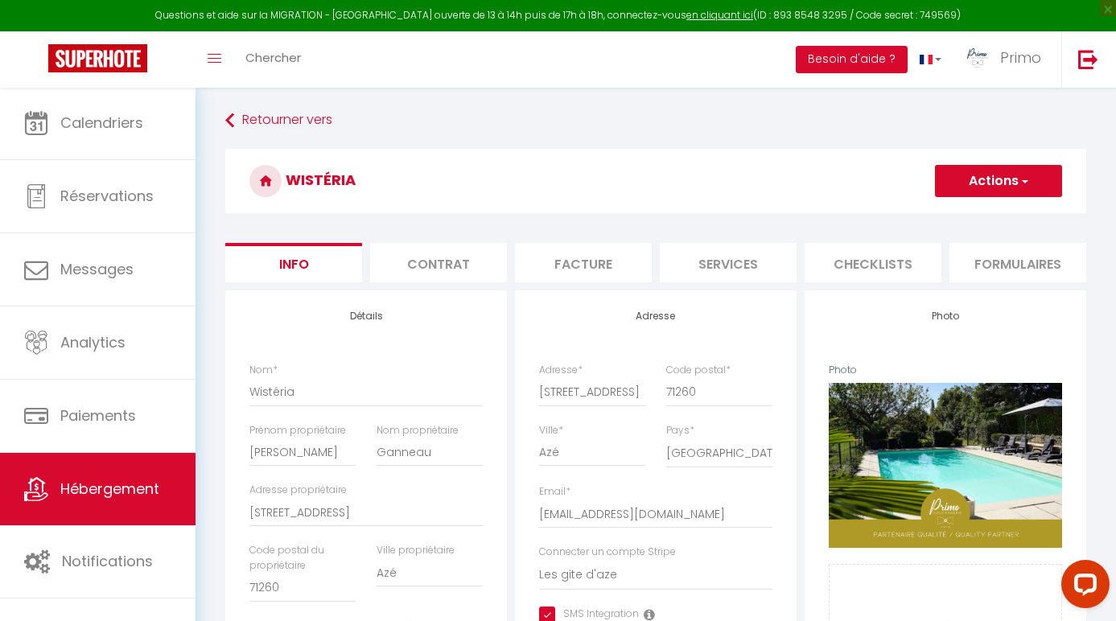
click at [1007, 187] on button "Actions" at bounding box center [998, 181] width 127 height 32
select select
checkbox input "true"
checkbox input "false"
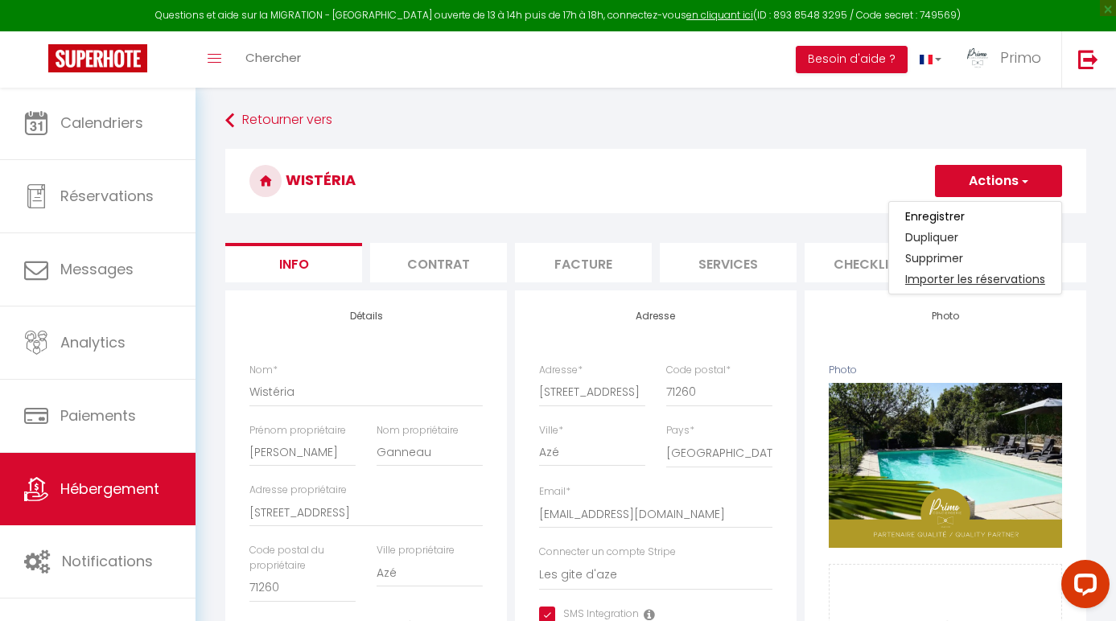
checkbox input "false"
click at [952, 261] on link "Supprimer" at bounding box center [975, 258] width 172 height 21
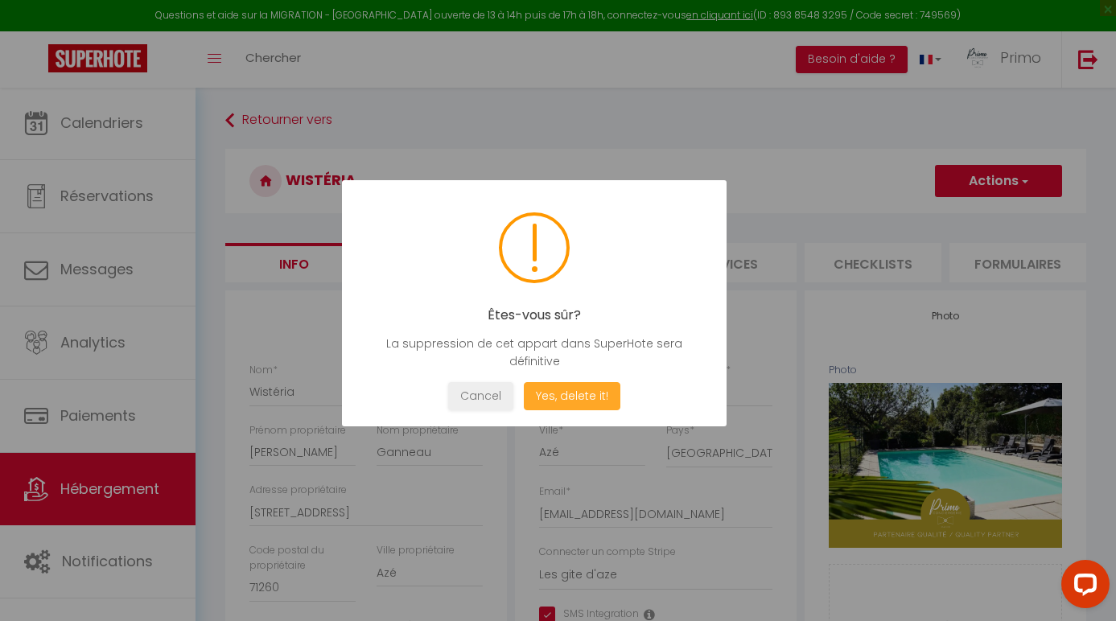
click at [600, 393] on button "Yes, delete it!" at bounding box center [572, 396] width 97 height 28
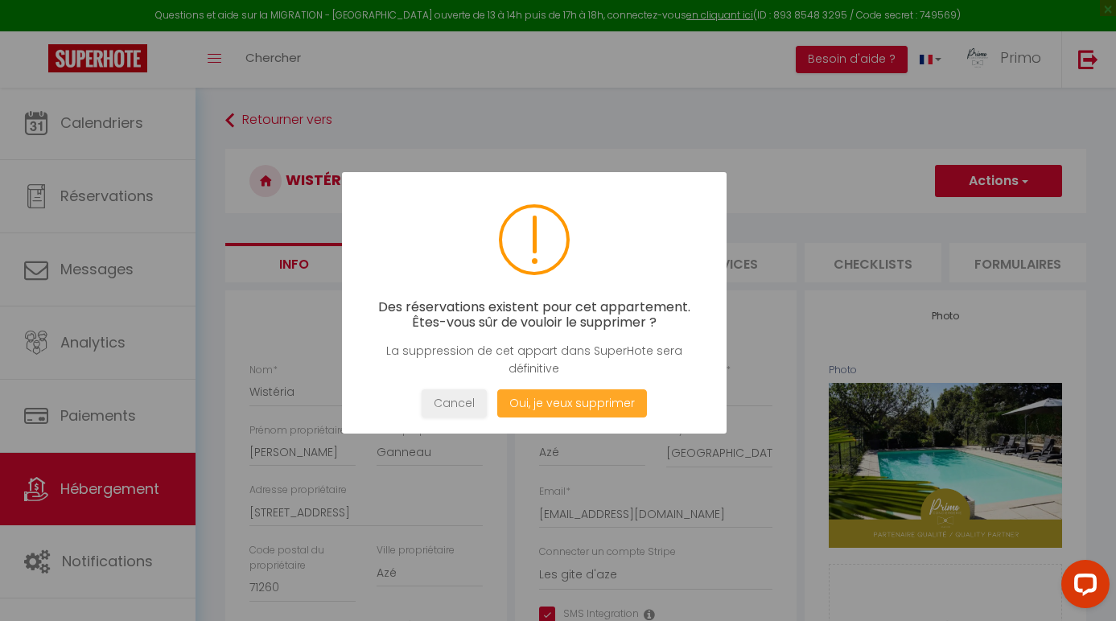
click at [599, 397] on button "Oui, je veux supprimer" at bounding box center [572, 403] width 150 height 28
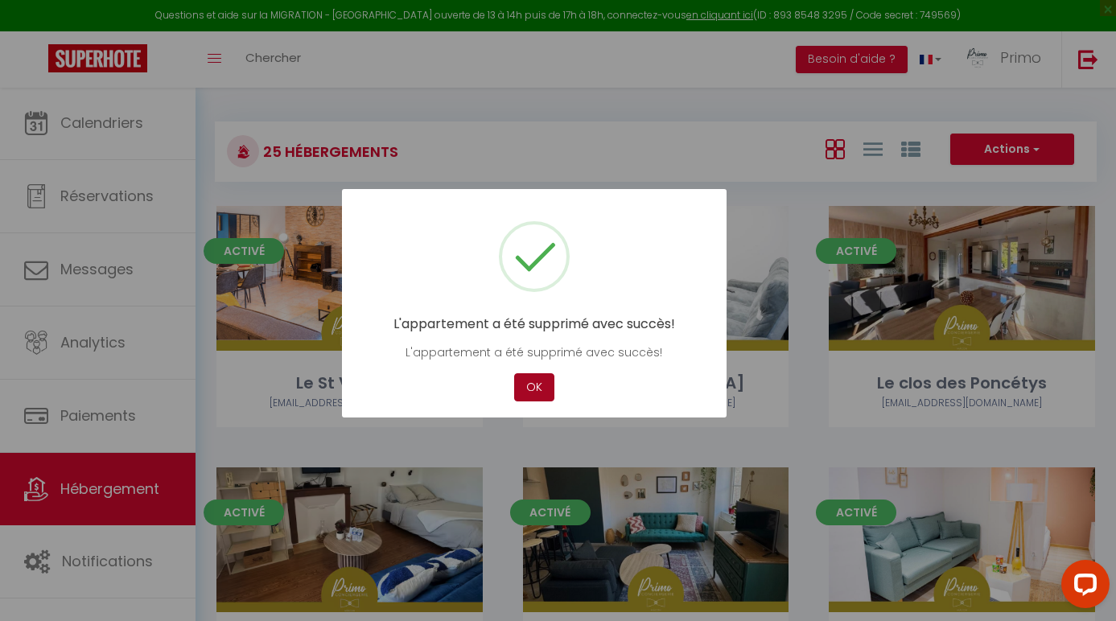
click at [529, 388] on button "OK" at bounding box center [534, 387] width 40 height 28
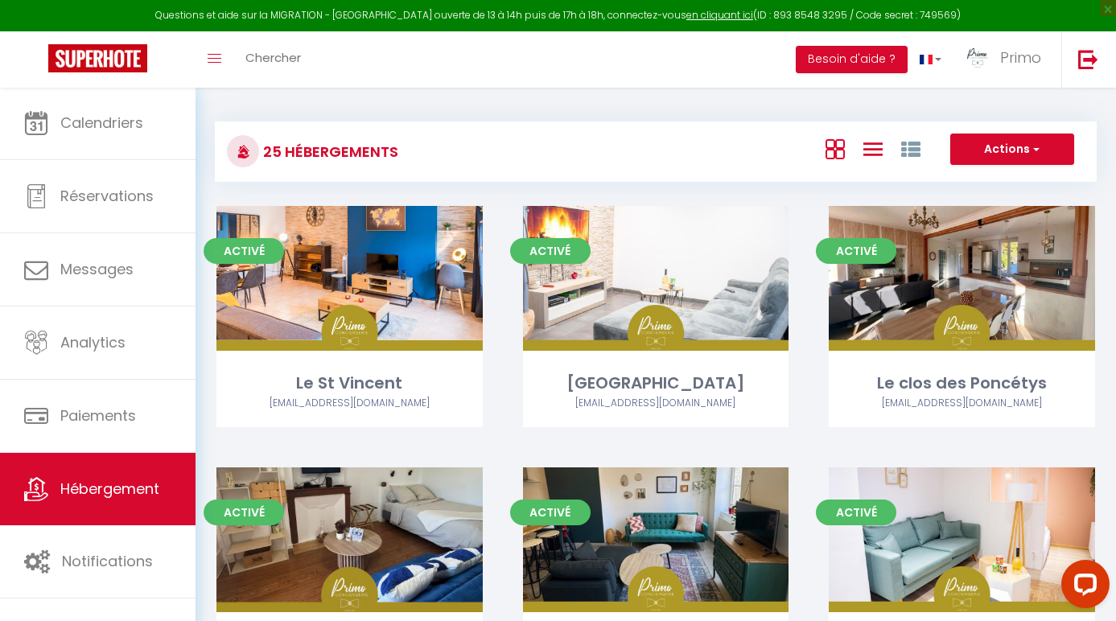
click at [877, 154] on icon at bounding box center [872, 149] width 19 height 20
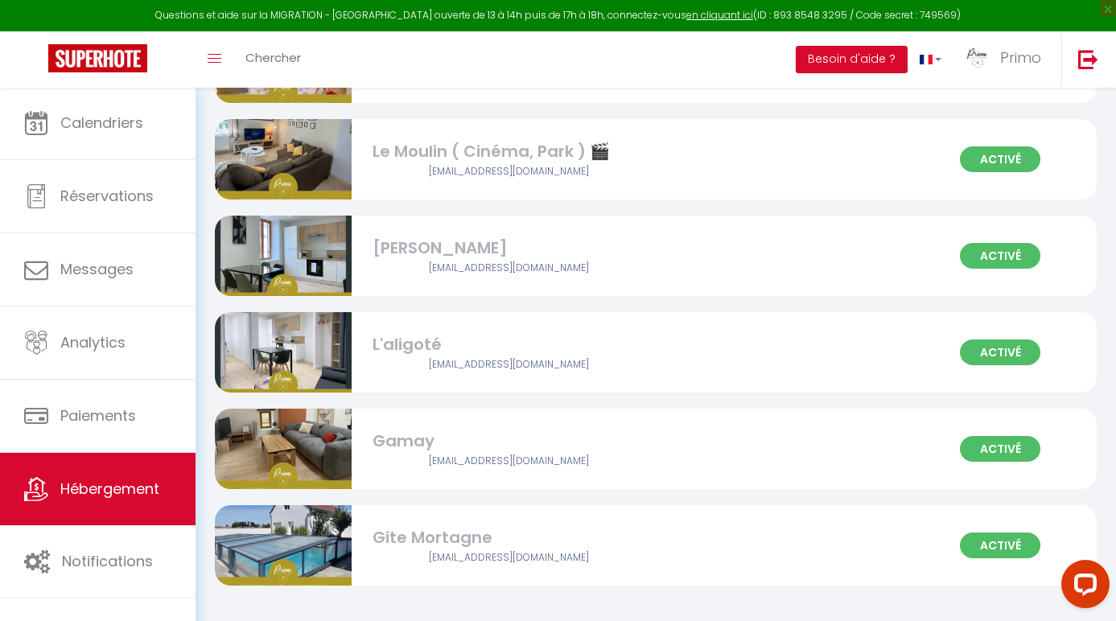
scroll to position [2017, 0]
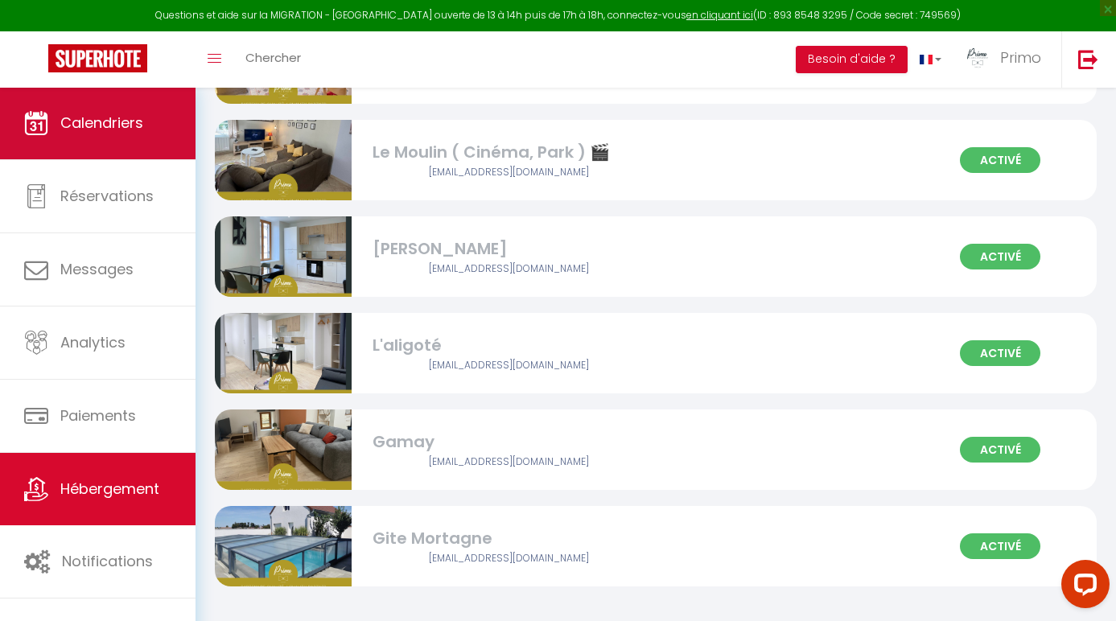
click at [152, 149] on link "Calendriers" at bounding box center [97, 123] width 195 height 72
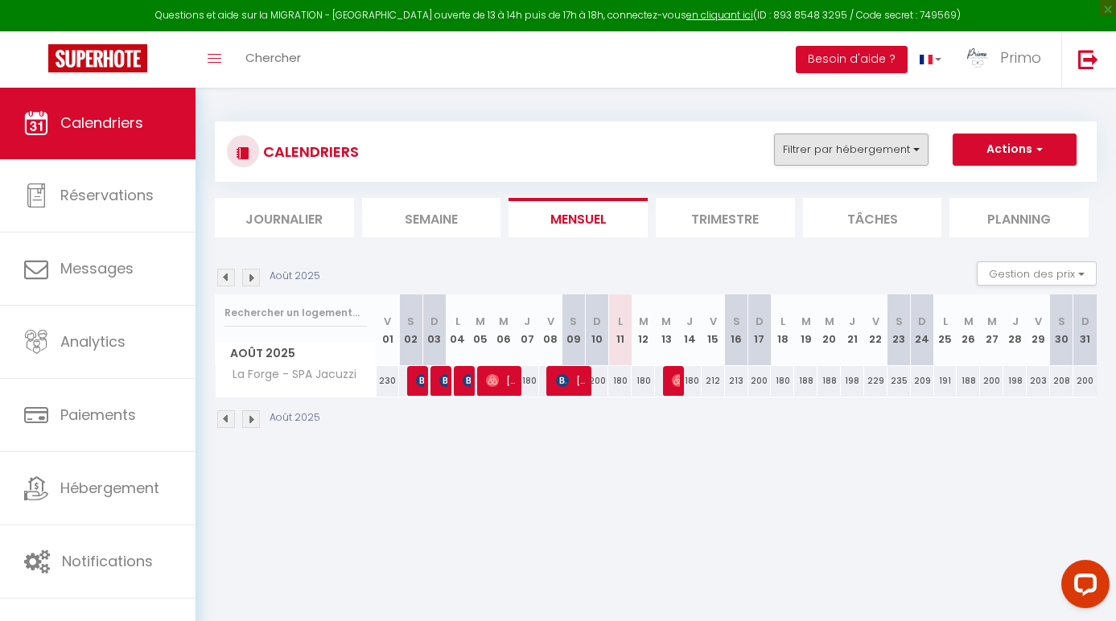
click at [817, 155] on button "Filtrer par hébergement" at bounding box center [851, 150] width 154 height 32
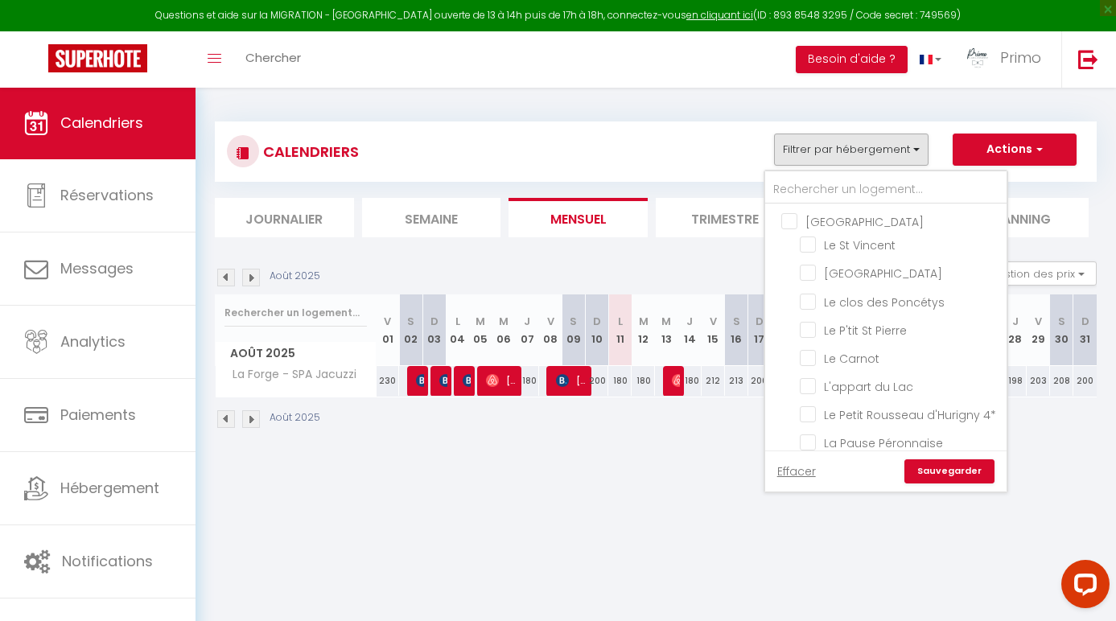
click at [635, 461] on div "CALENDRIERS Filtrer par hébergement [GEOGRAPHIC_DATA] [GEOGRAPHIC_DATA] [GEOGRA…" at bounding box center [655, 275] width 920 height 377
